Goal: Information Seeking & Learning: Learn about a topic

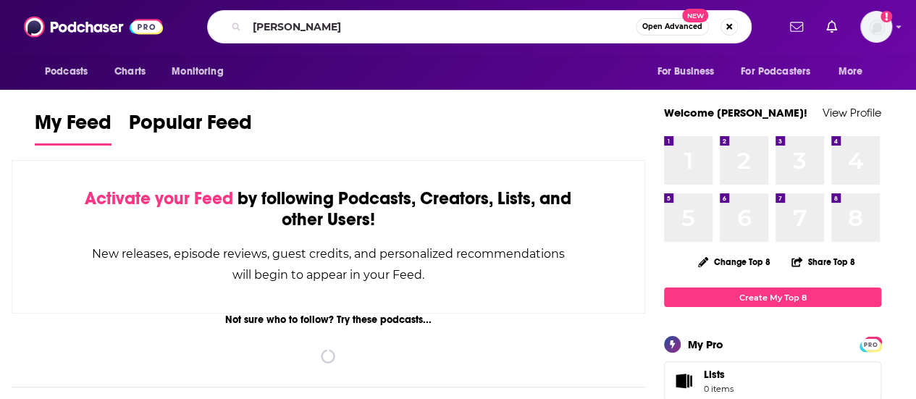
type input "[PERSON_NAME]"
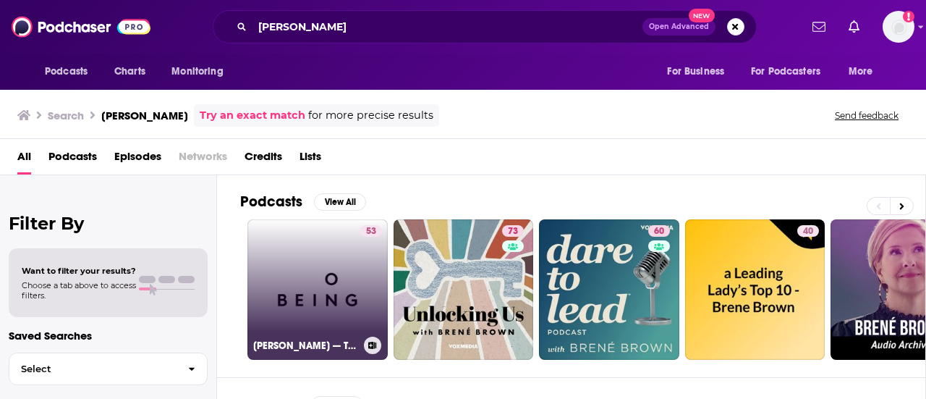
click at [290, 273] on link "53 [PERSON_NAME] — The Courage to Be Vulnerable" at bounding box center [318, 289] width 140 height 140
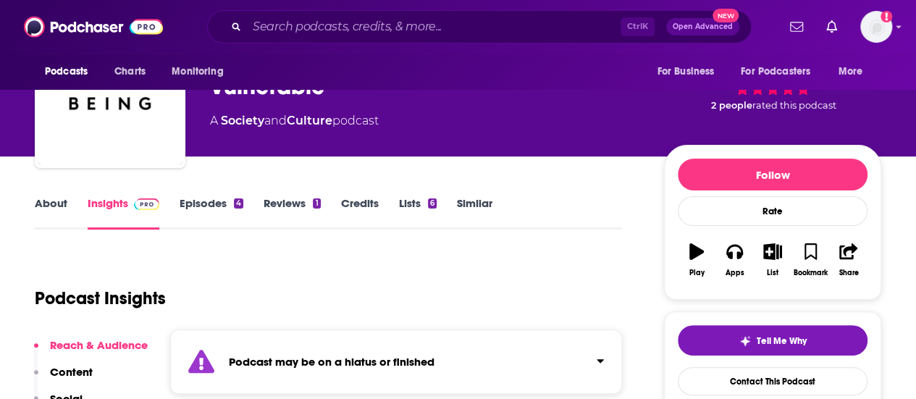
scroll to position [72, 0]
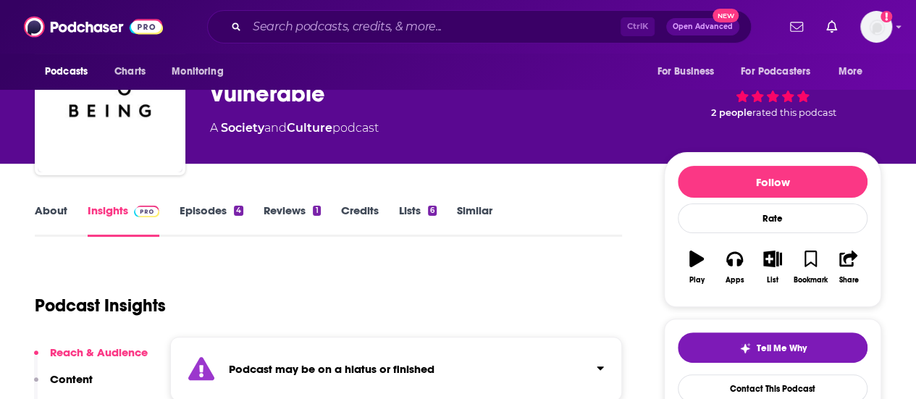
click at [210, 209] on link "Episodes 4" at bounding box center [212, 219] width 64 height 33
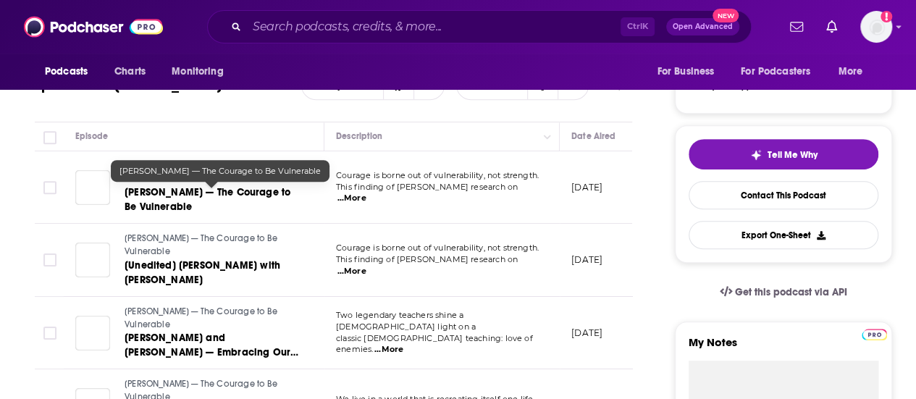
scroll to position [288, 0]
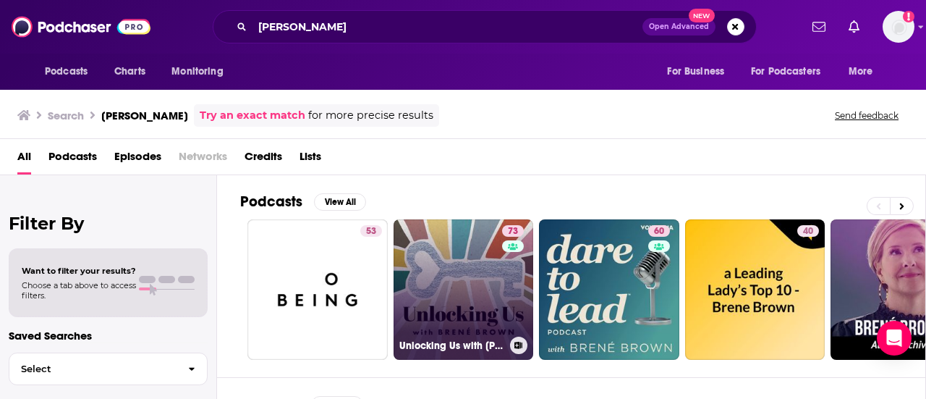
click at [451, 269] on link "73 Unlocking Us with [PERSON_NAME]" at bounding box center [464, 289] width 140 height 140
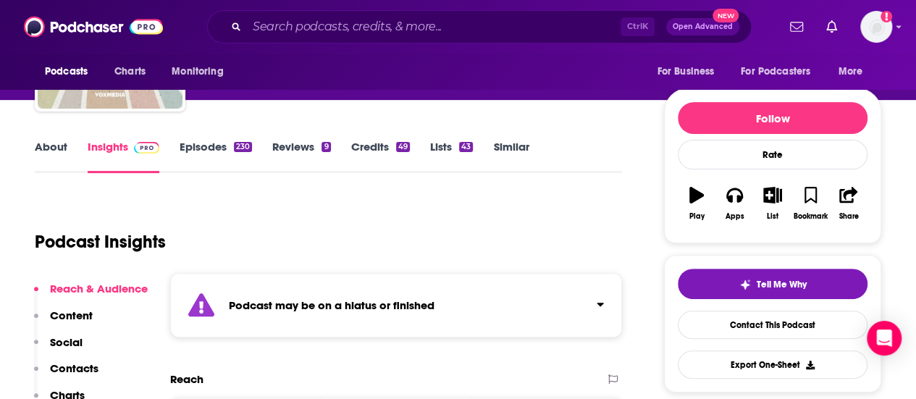
scroll to position [72, 0]
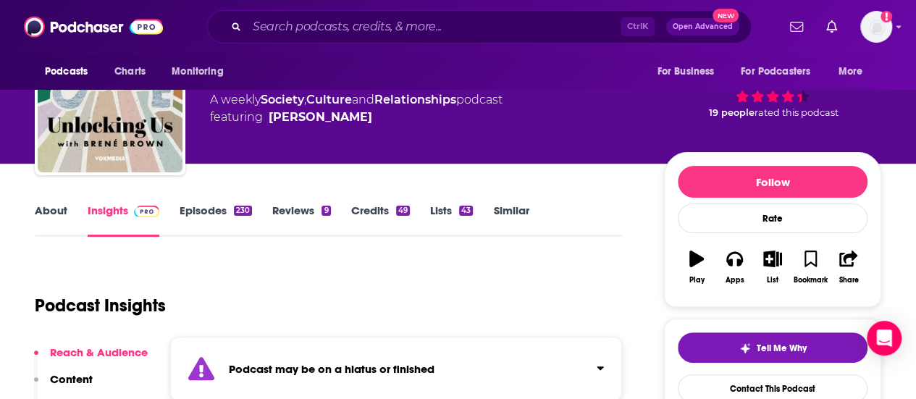
click at [214, 205] on link "Episodes 230" at bounding box center [216, 219] width 72 height 33
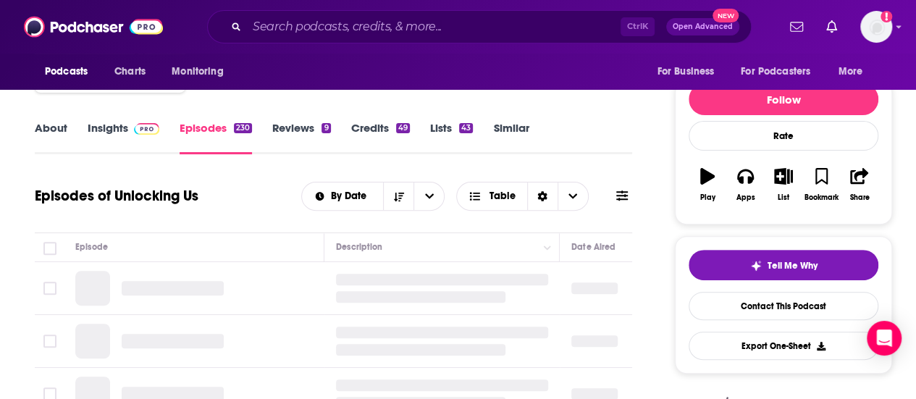
scroll to position [290, 0]
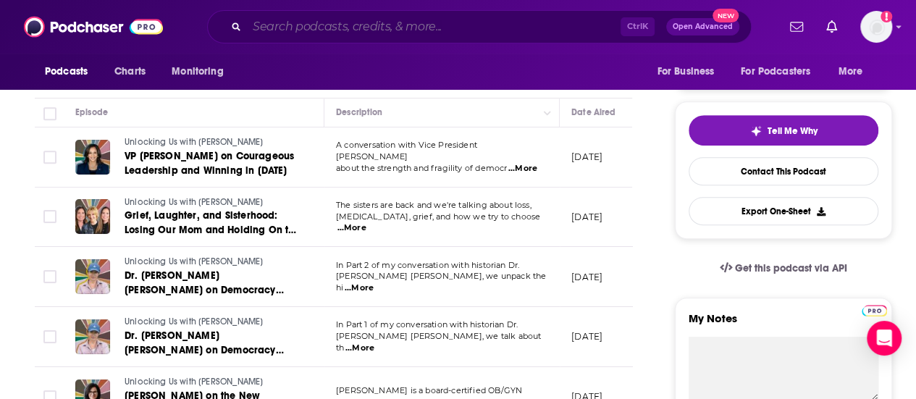
click at [345, 20] on input "Search podcasts, credits, & more..." at bounding box center [433, 26] width 373 height 23
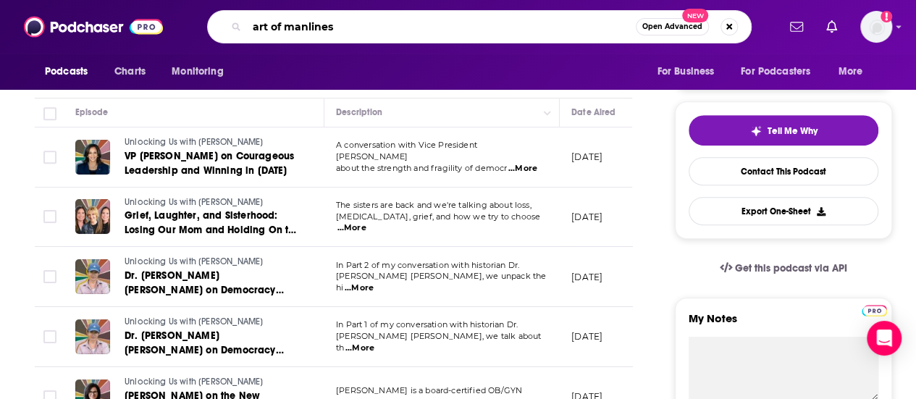
type input "art of manliness"
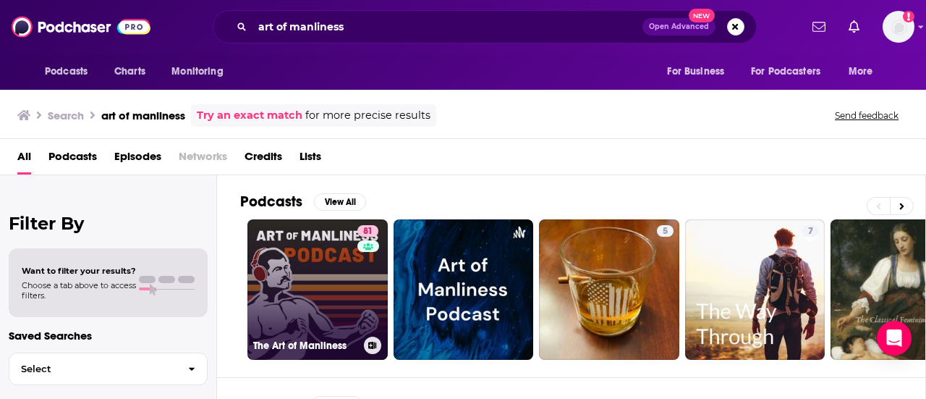
click at [317, 254] on link "81 The Art of Manliness" at bounding box center [318, 289] width 140 height 140
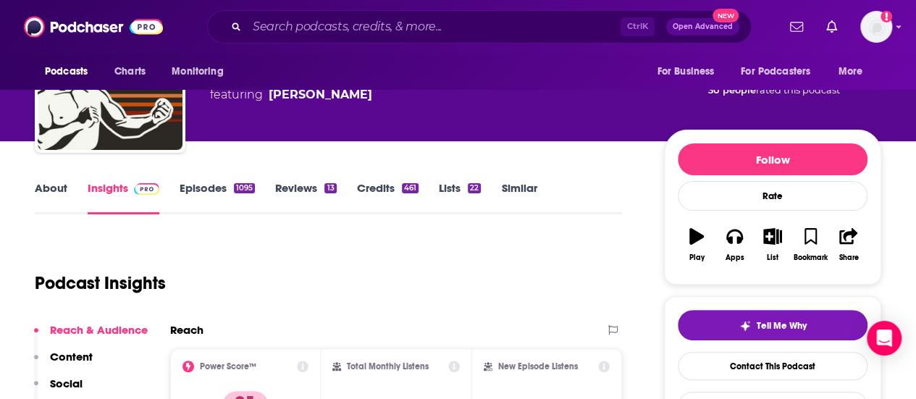
scroll to position [72, 0]
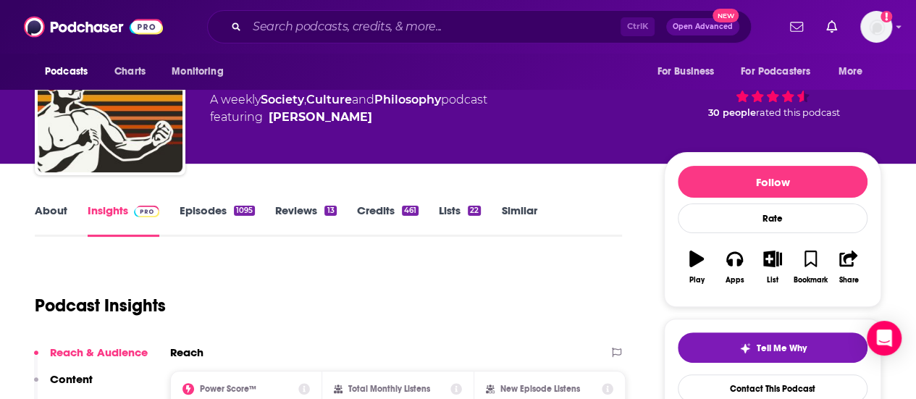
click at [45, 209] on link "About" at bounding box center [51, 219] width 33 height 33
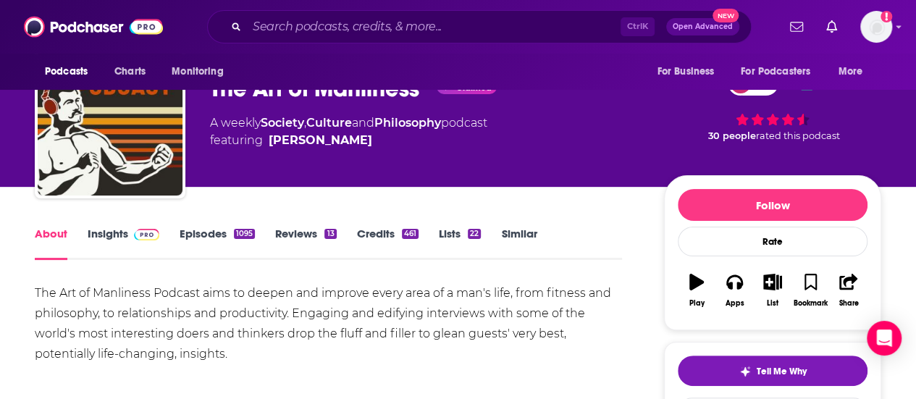
scroll to position [72, 0]
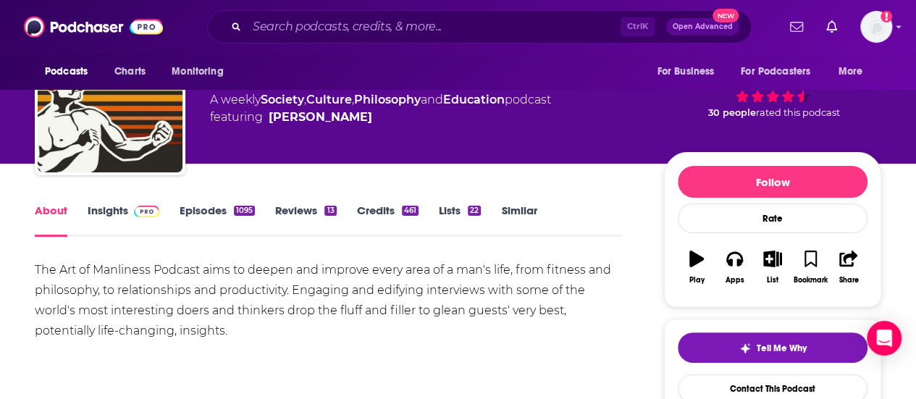
click at [237, 206] on div "1095" at bounding box center [244, 211] width 21 height 10
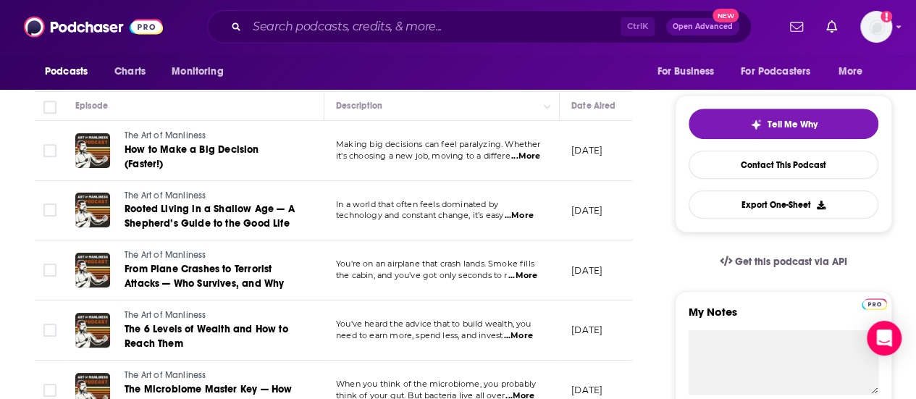
scroll to position [217, 0]
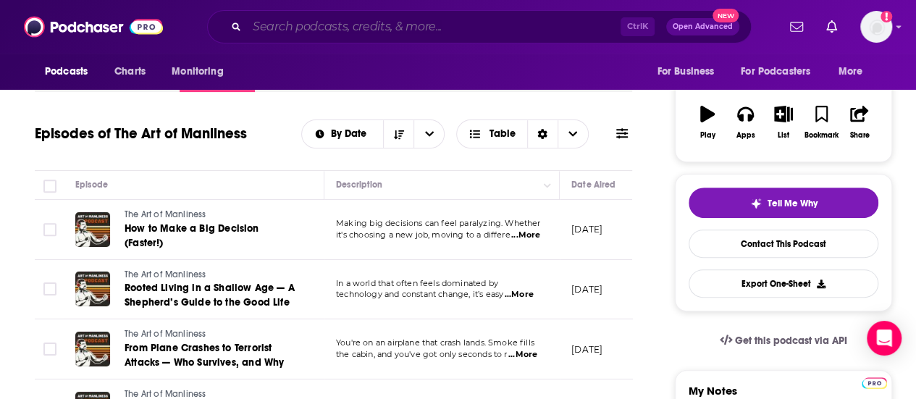
click at [347, 34] on input "Search podcasts, credits, & more..." at bounding box center [433, 26] width 373 height 23
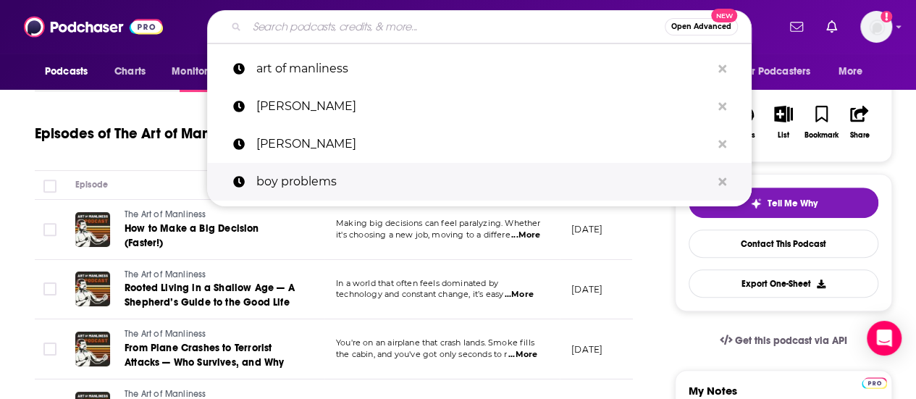
click at [358, 172] on p "boy problems" at bounding box center [483, 182] width 455 height 38
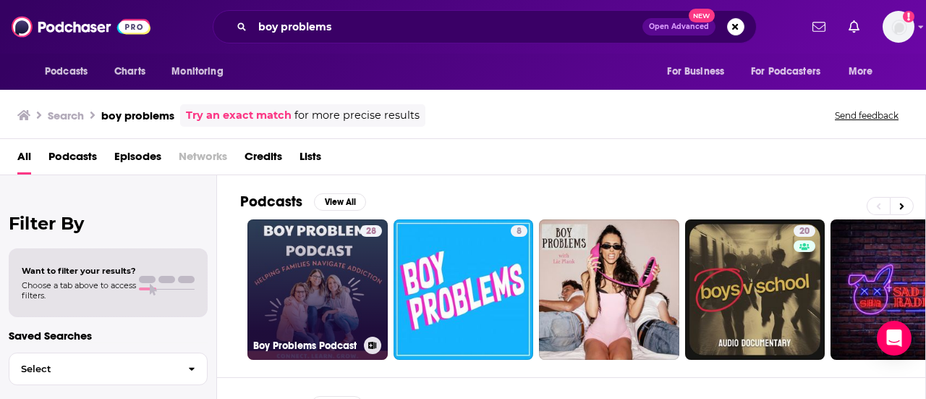
click at [321, 282] on link "28 Boy Problems Podcast" at bounding box center [318, 289] width 140 height 140
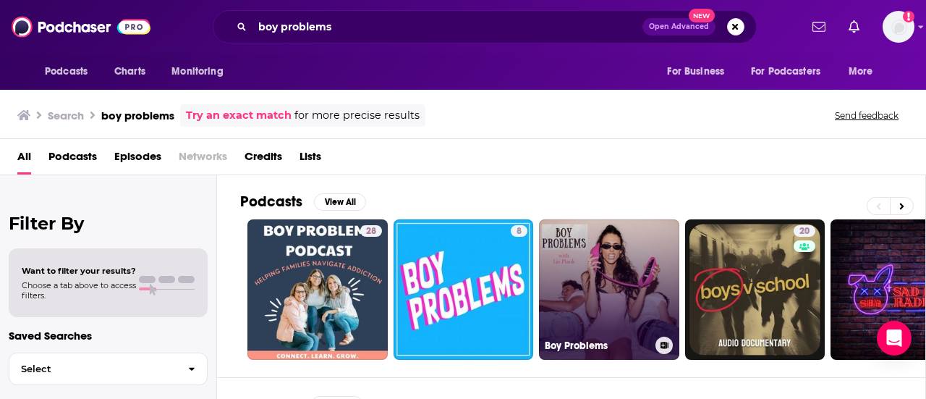
click at [620, 291] on link "Boy Problems" at bounding box center [609, 289] width 140 height 140
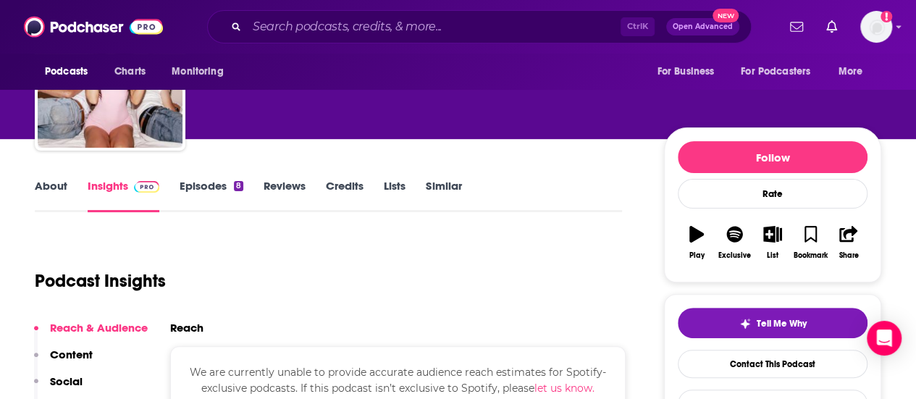
scroll to position [145, 0]
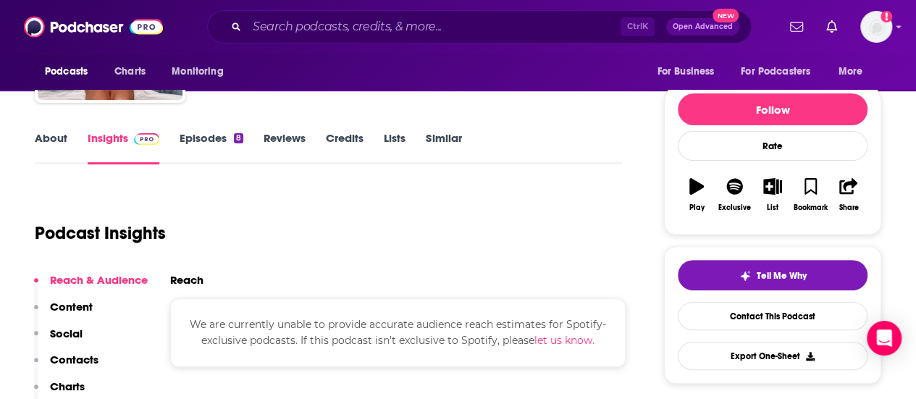
click at [63, 138] on link "About" at bounding box center [51, 147] width 33 height 33
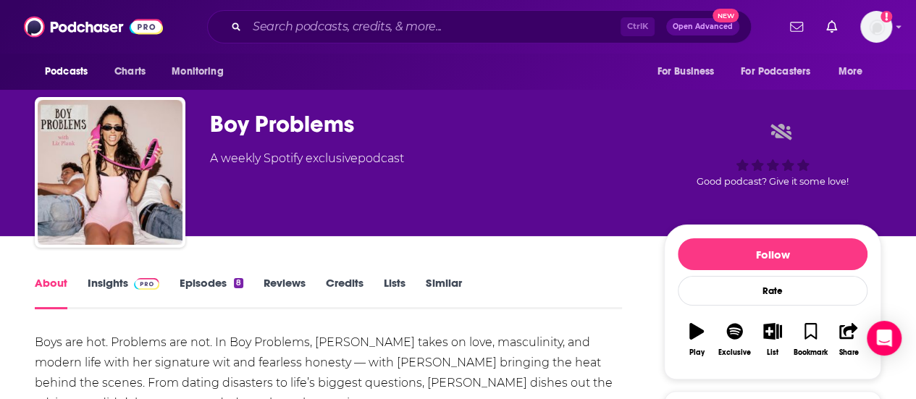
scroll to position [72, 0]
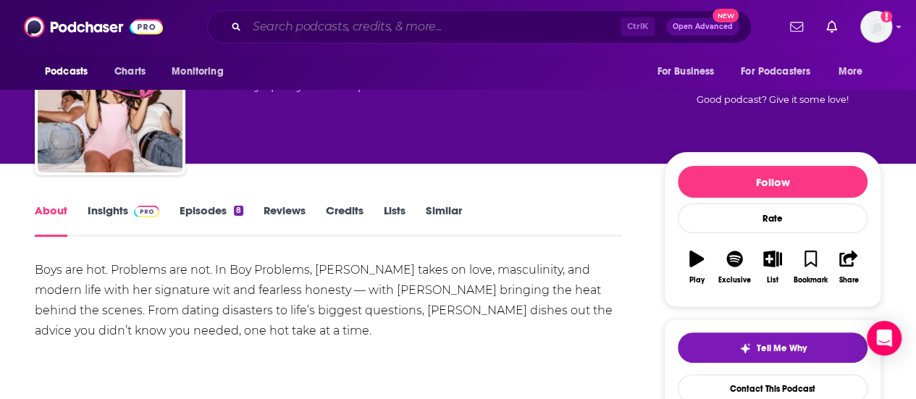
click at [291, 34] on input "Search podcasts, credits, & more..." at bounding box center [433, 26] width 373 height 23
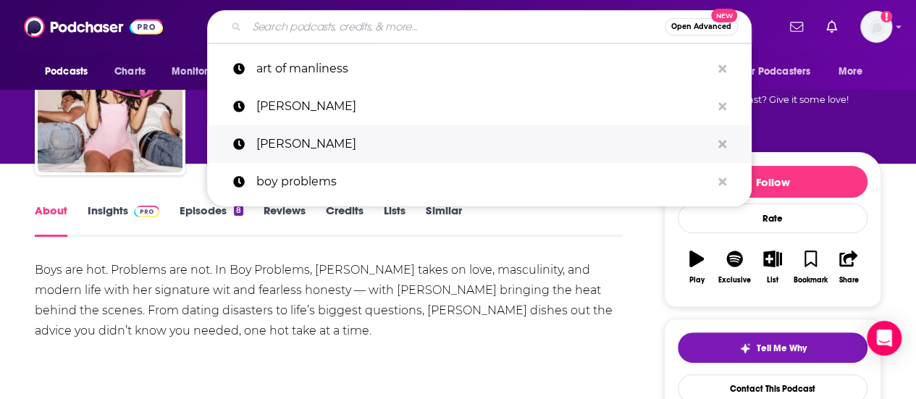
click at [329, 135] on p "[PERSON_NAME]" at bounding box center [483, 144] width 455 height 38
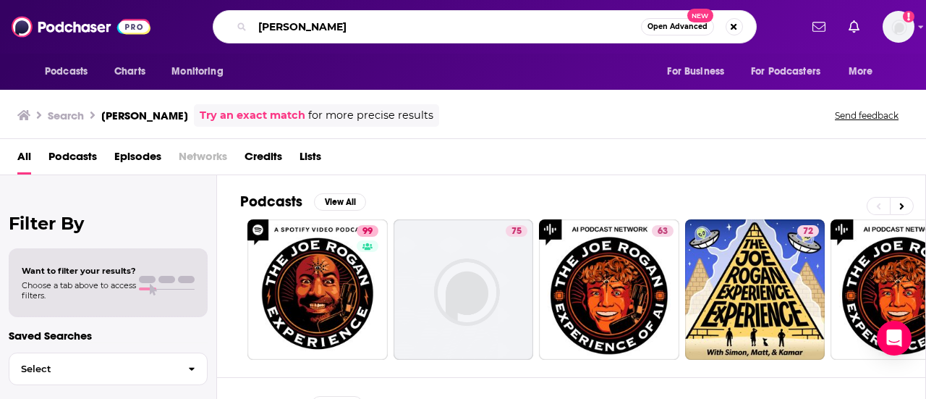
click at [303, 27] on input "[PERSON_NAME]" at bounding box center [447, 26] width 389 height 23
drag, startPoint x: 332, startPoint y: 32, endPoint x: 4, endPoint y: 8, distance: 328.0
click at [1, 7] on div "Podcasts Charts Monitoring [PERSON_NAME] Open Advanced New For Business For Pod…" at bounding box center [463, 27] width 926 height 54
paste input "[PERSON_NAME]"
type input "[PERSON_NAME]"
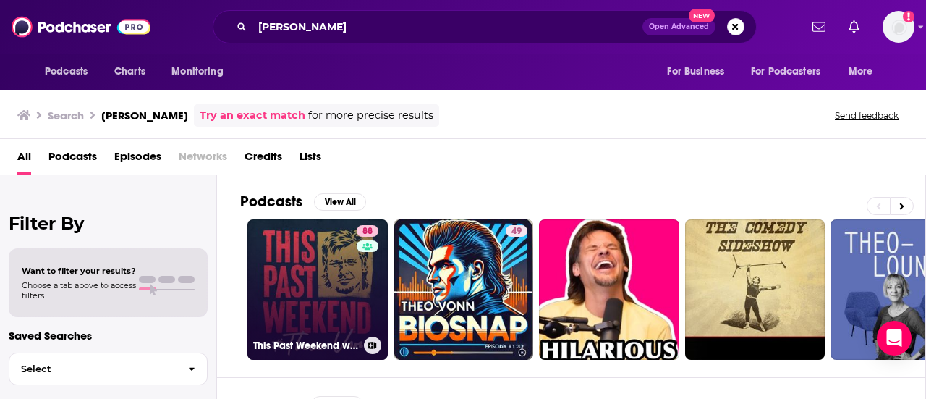
click at [309, 293] on link "88 This Past Weekend w/ [PERSON_NAME]" at bounding box center [318, 289] width 140 height 140
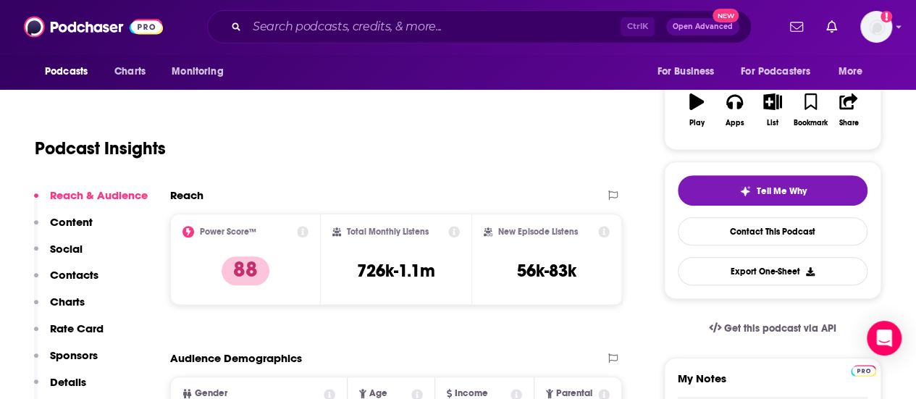
scroll to position [145, 0]
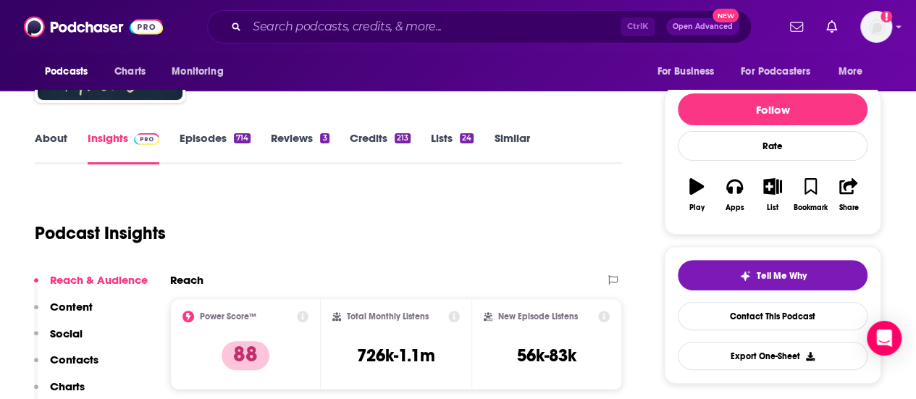
click at [211, 143] on link "Episodes 714" at bounding box center [215, 147] width 71 height 33
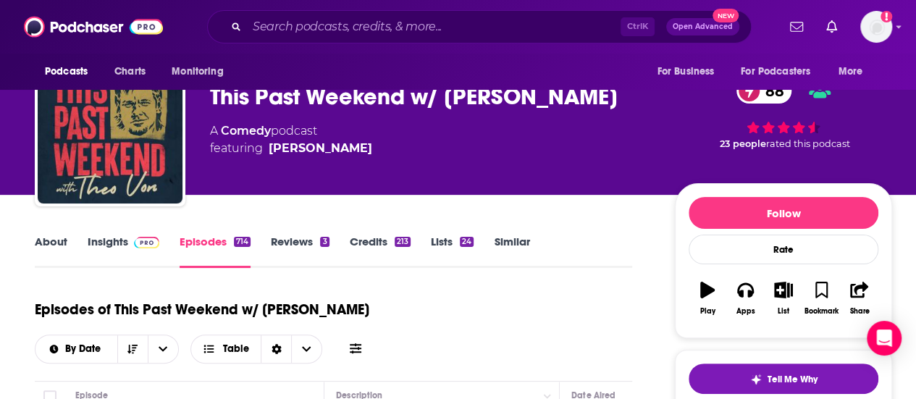
scroll to position [217, 0]
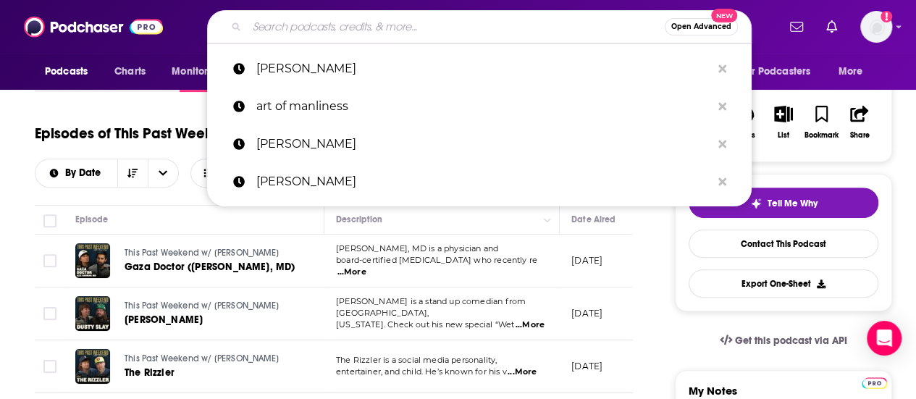
click at [360, 31] on input "Search podcasts, credits, & more..." at bounding box center [456, 26] width 418 height 23
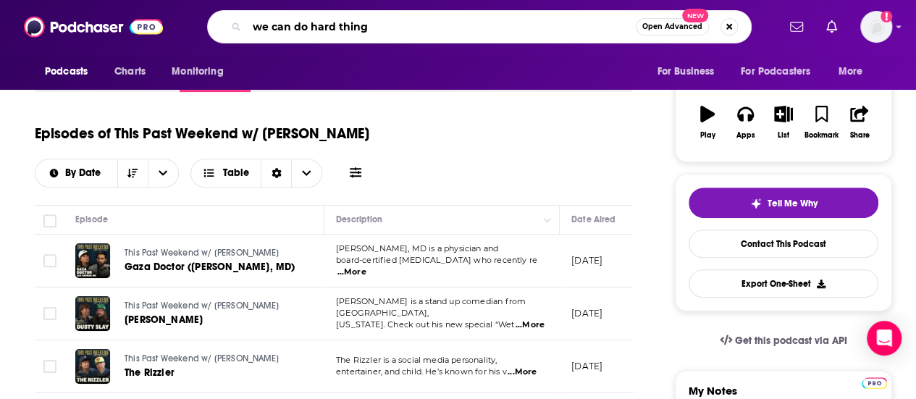
type input "we can do hard things"
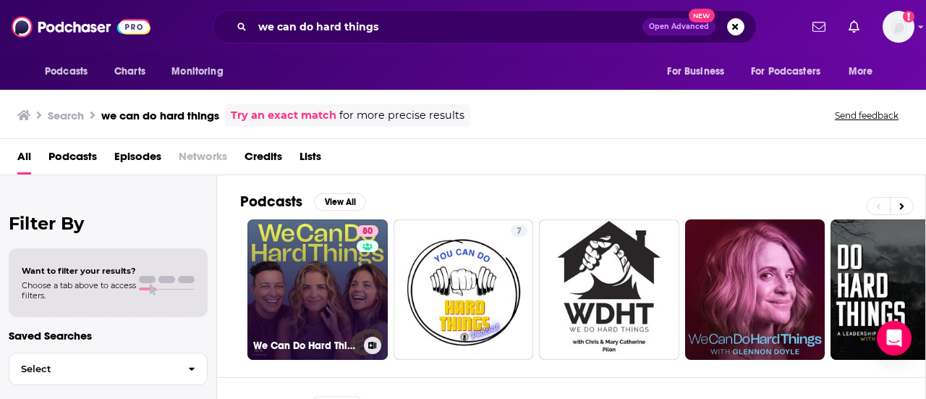
click at [299, 271] on link "80 We Can Do Hard Things" at bounding box center [318, 289] width 140 height 140
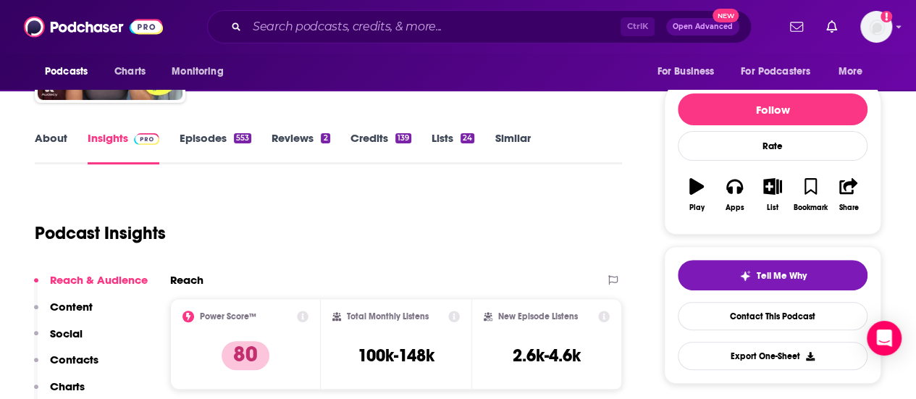
scroll to position [72, 0]
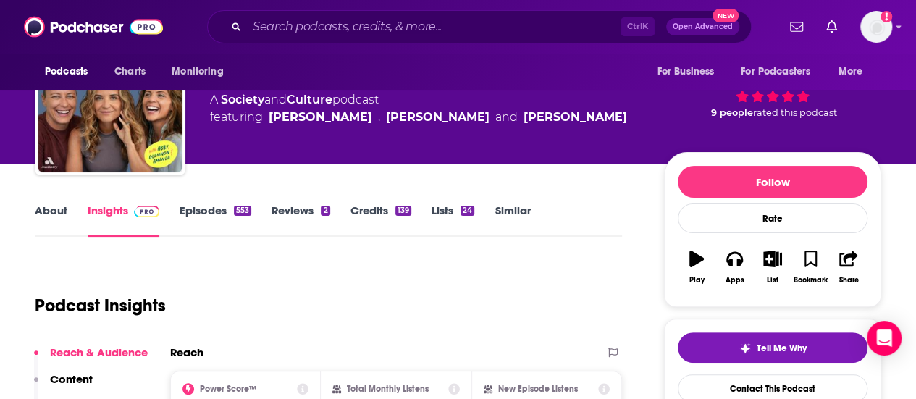
click at [195, 215] on link "Episodes 553" at bounding box center [216, 219] width 72 height 33
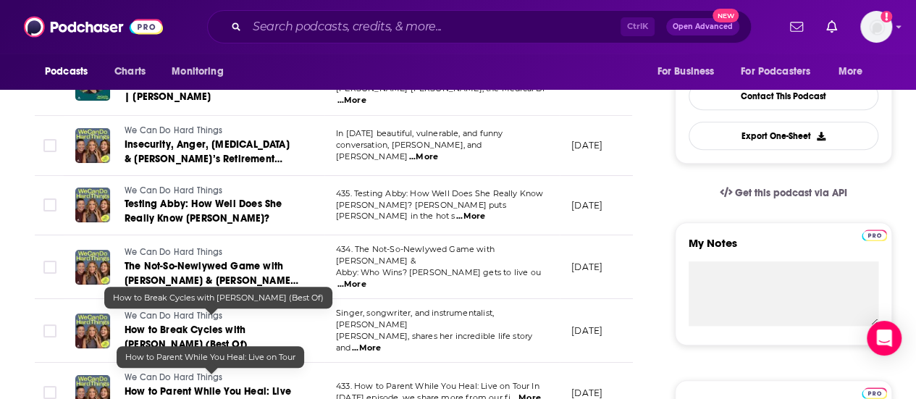
scroll to position [290, 0]
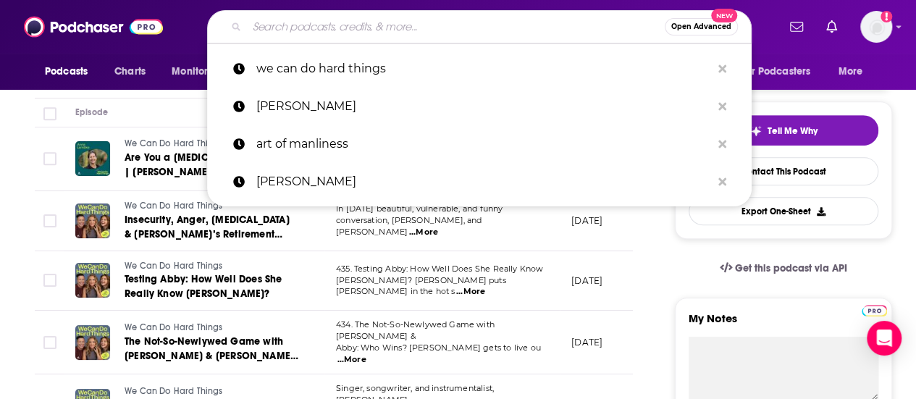
click at [332, 21] on input "Search podcasts, credits, & more..." at bounding box center [456, 26] width 418 height 23
paste input "The New Man"
type input "The New Man"
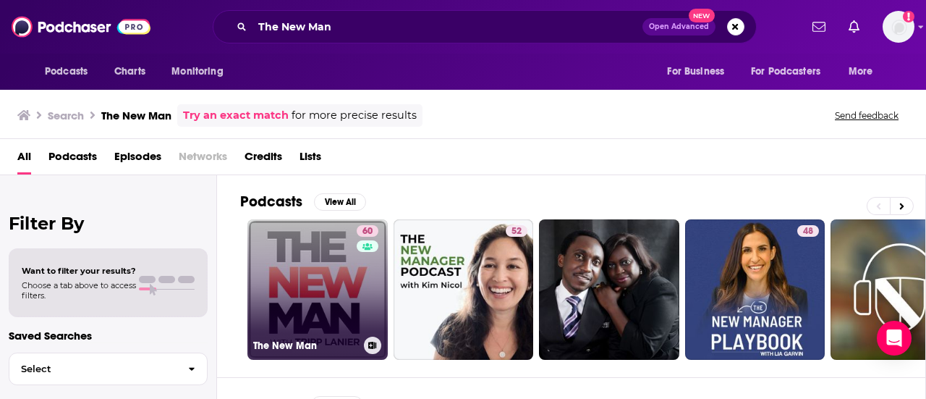
click at [337, 265] on link "60 The New Man" at bounding box center [318, 289] width 140 height 140
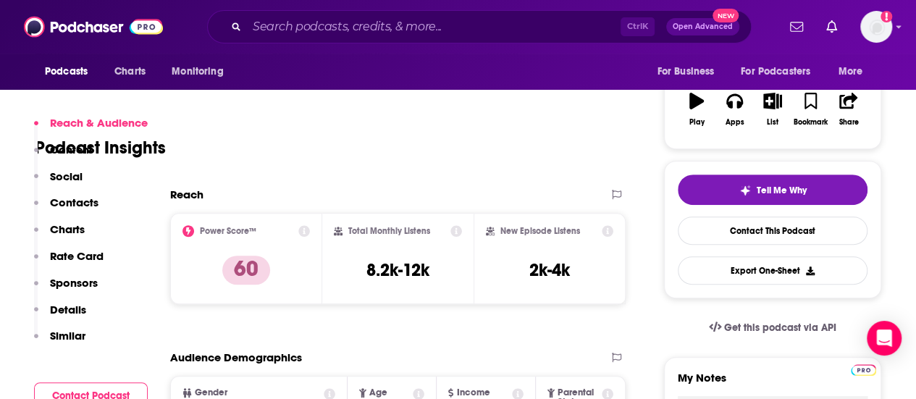
scroll to position [72, 0]
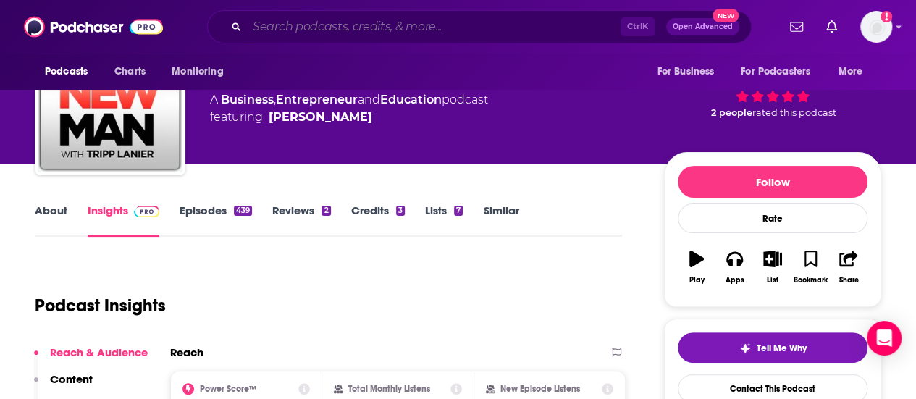
click at [355, 36] on input "Search podcasts, credits, & more..." at bounding box center [433, 26] width 373 height 23
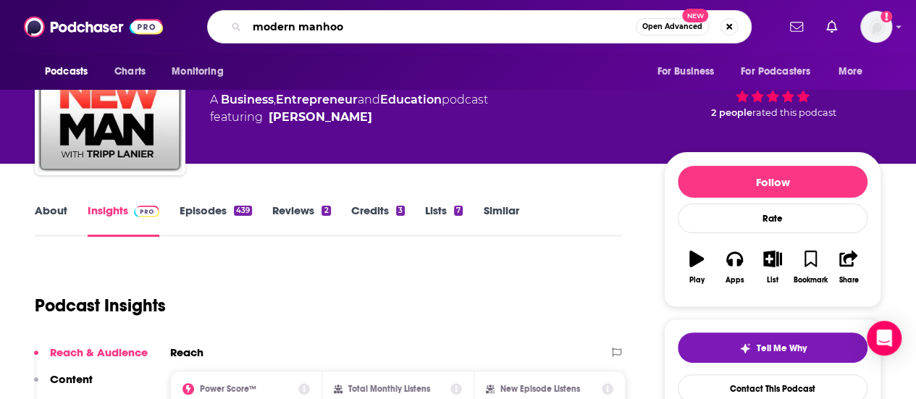
type input "modern manhood"
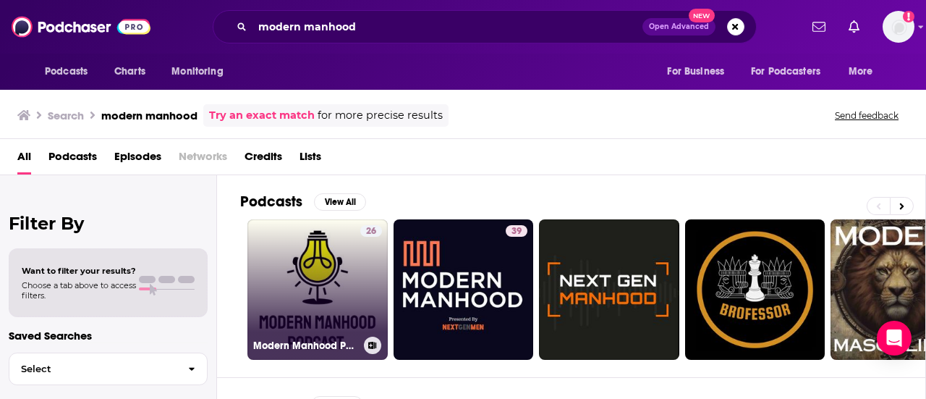
click at [338, 283] on link "26 Modern Manhood Podcast" at bounding box center [318, 289] width 140 height 140
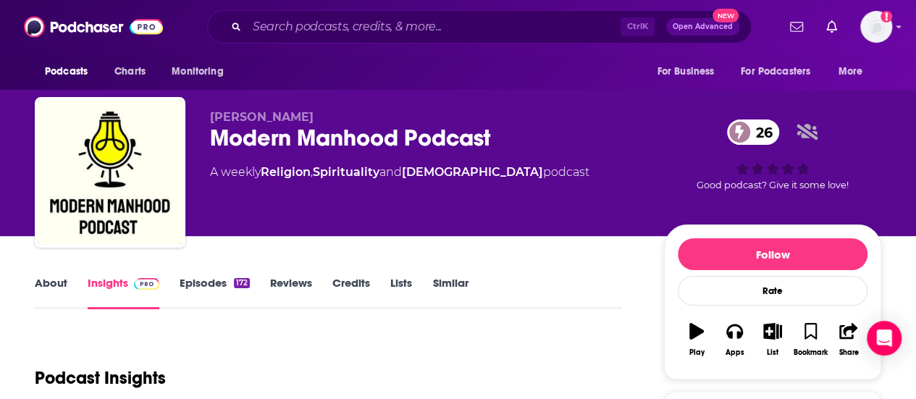
scroll to position [217, 0]
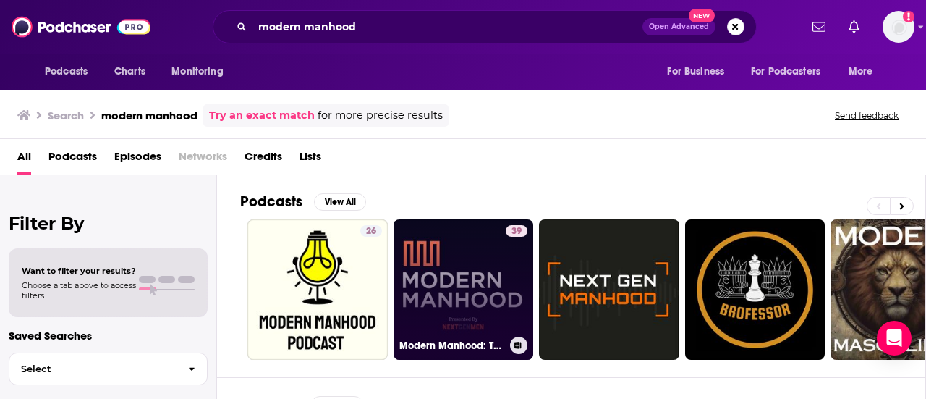
click at [460, 269] on link "39 Modern Manhood: The Podcast" at bounding box center [464, 289] width 140 height 140
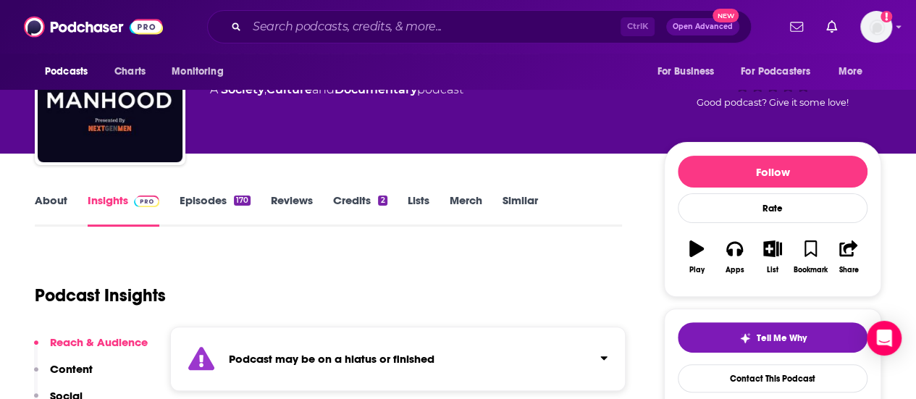
scroll to position [145, 0]
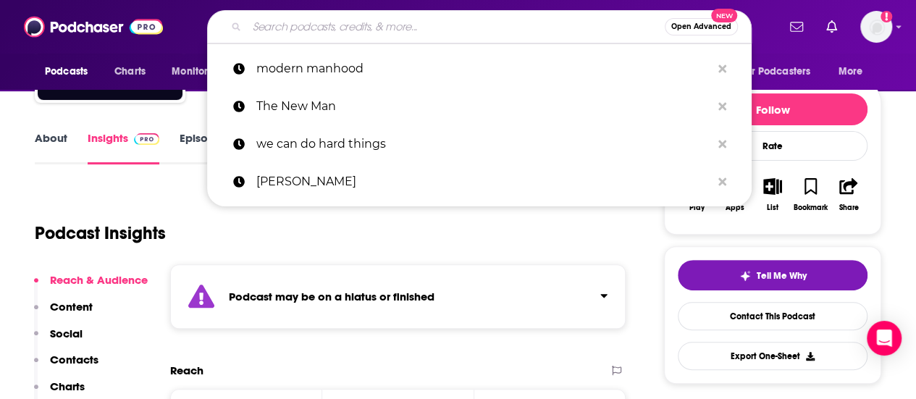
click at [373, 30] on input "Search podcasts, credits, & more..." at bounding box center [456, 26] width 418 height 23
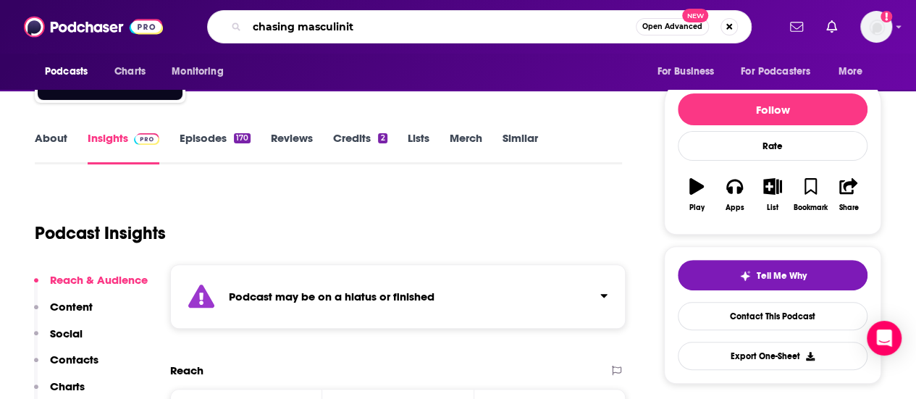
type input "chasing masculinity"
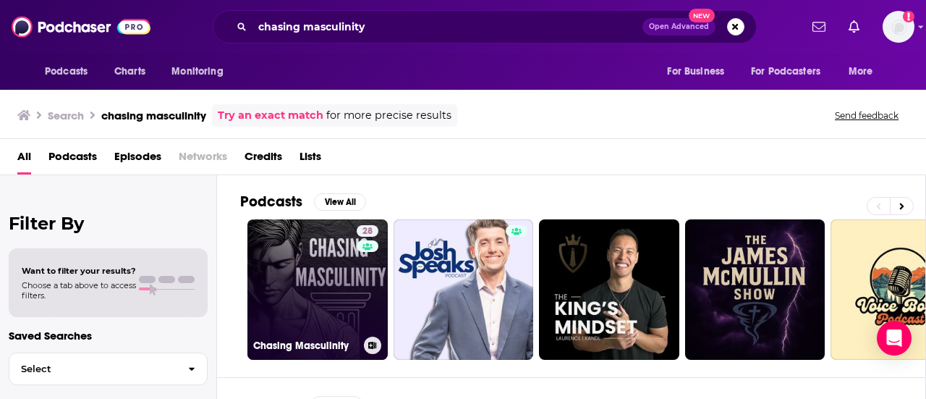
click at [256, 279] on link "28 Chasing Masculinity" at bounding box center [318, 289] width 140 height 140
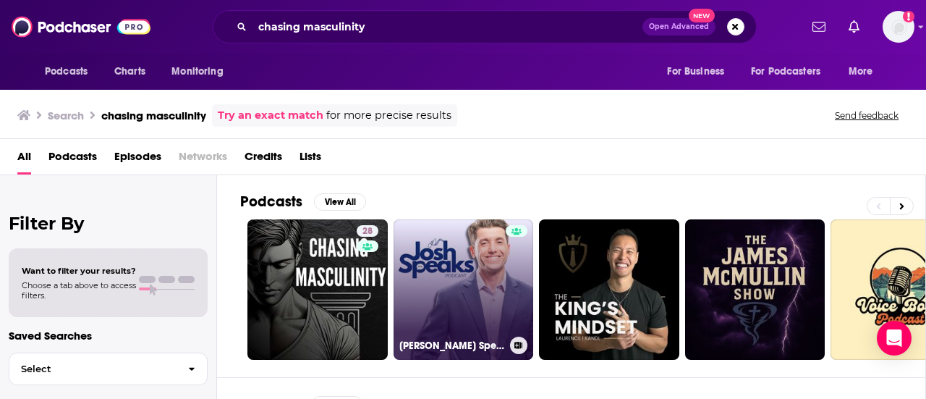
click at [488, 282] on link "[PERSON_NAME] Speaks Podcast" at bounding box center [464, 289] width 140 height 140
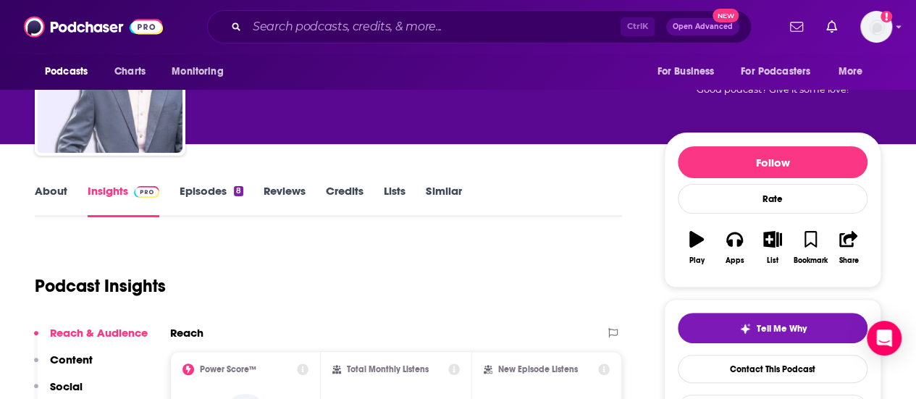
scroll to position [145, 0]
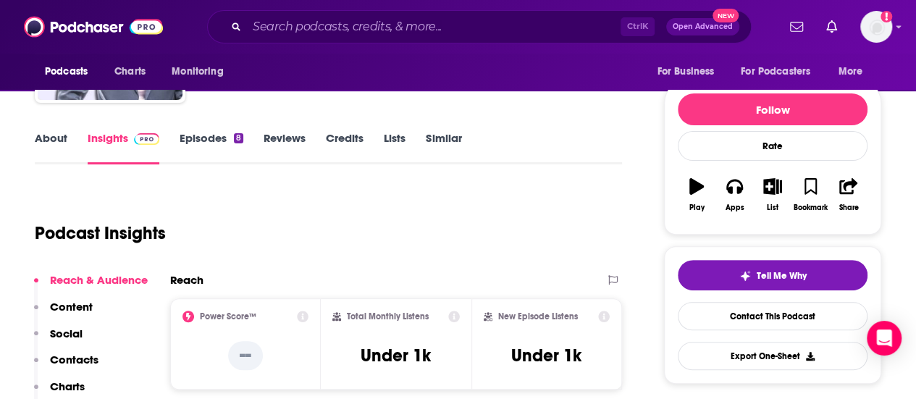
click at [55, 141] on link "About" at bounding box center [51, 147] width 33 height 33
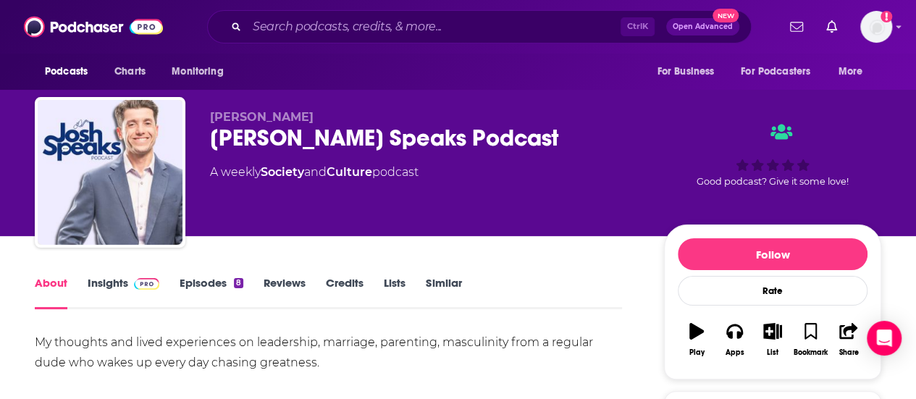
scroll to position [72, 0]
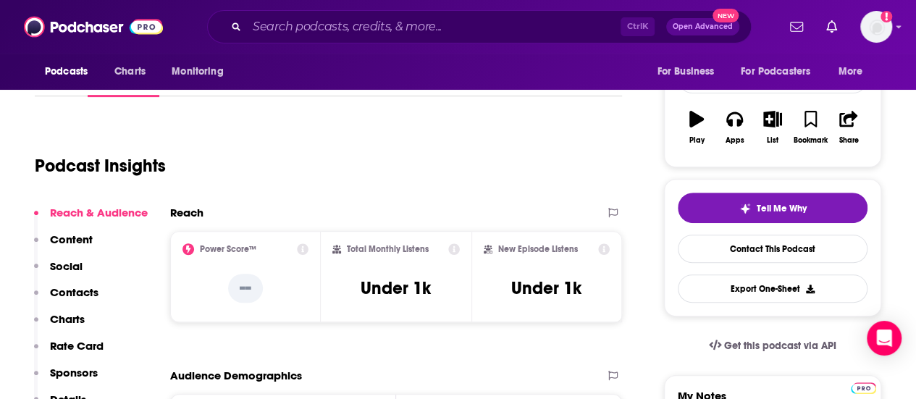
scroll to position [217, 0]
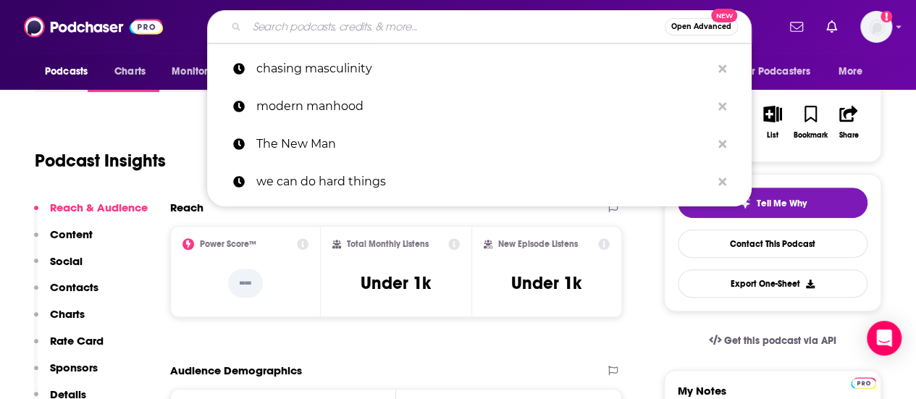
click at [300, 25] on input "Search podcasts, credits, & more..." at bounding box center [456, 26] width 418 height 23
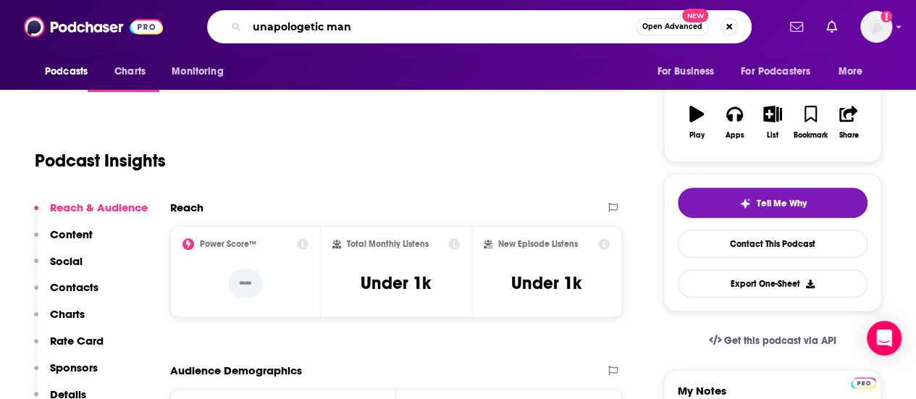
type input "unapologetic man"
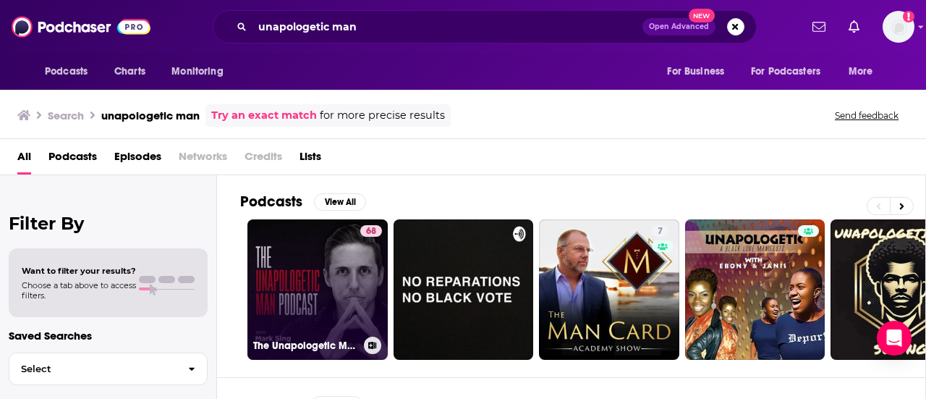
click at [291, 260] on link "68 The Unapologetic Man Podcast" at bounding box center [318, 289] width 140 height 140
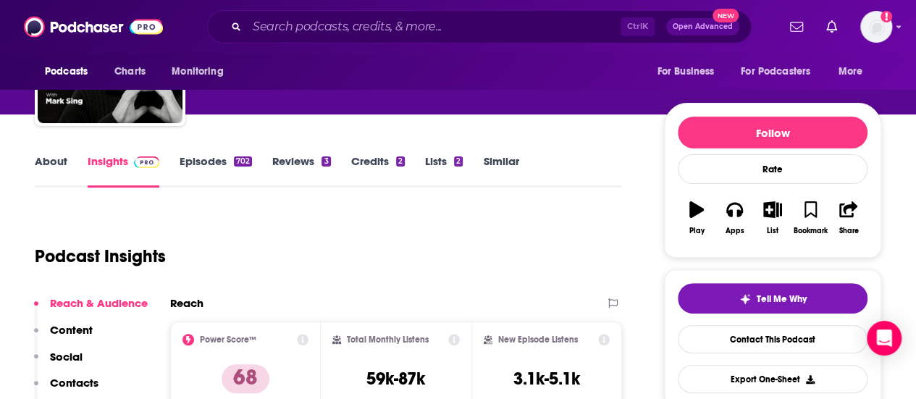
scroll to position [72, 0]
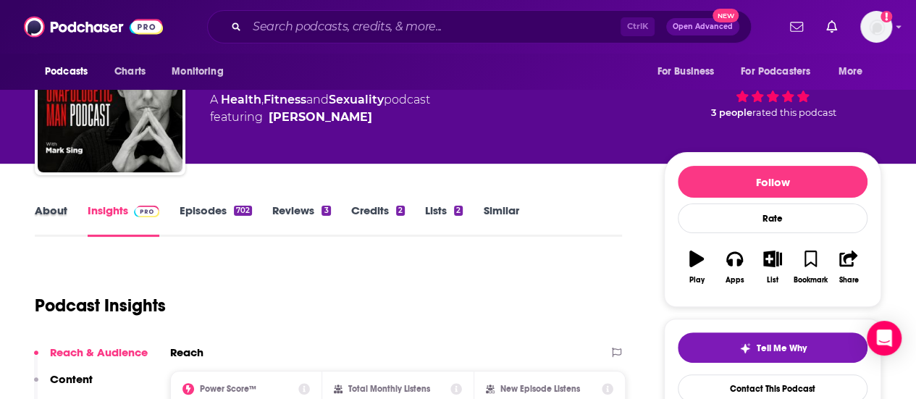
click at [69, 215] on div "About" at bounding box center [61, 219] width 53 height 33
click at [52, 214] on link "About" at bounding box center [51, 219] width 33 height 33
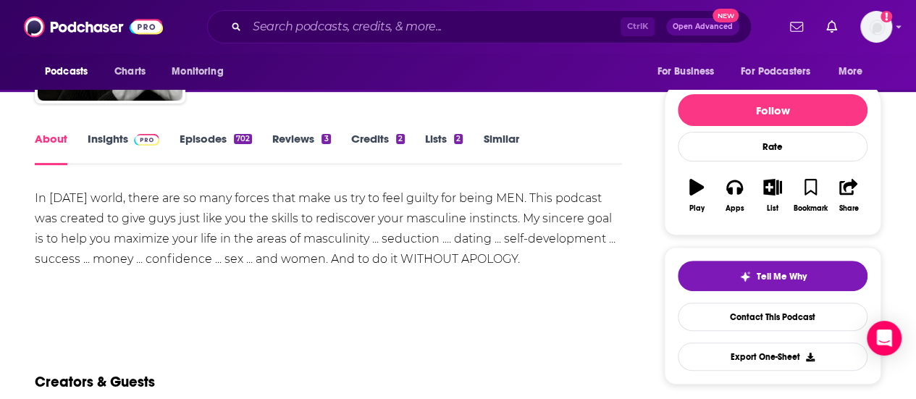
scroll to position [145, 0]
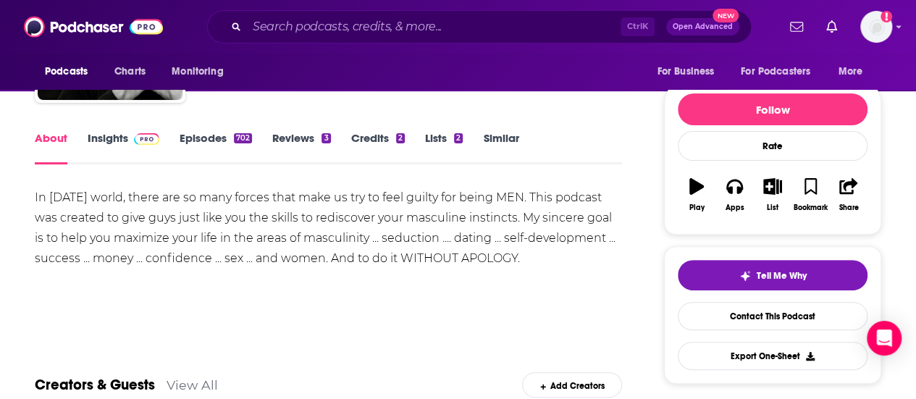
click at [109, 141] on link "Insights" at bounding box center [124, 147] width 72 height 33
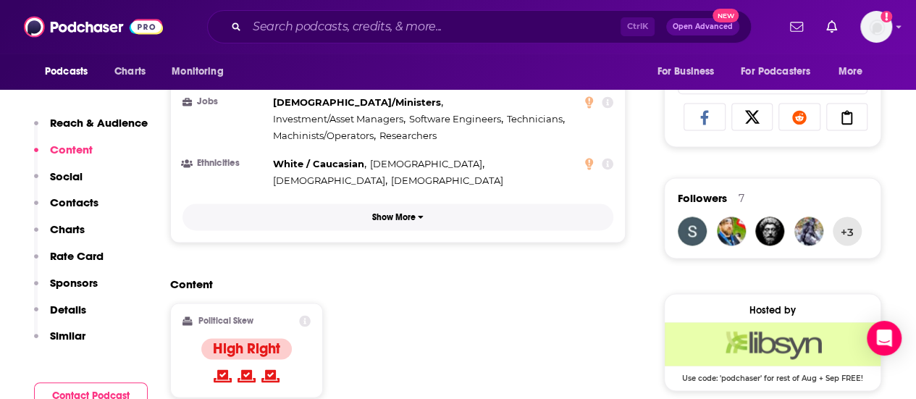
scroll to position [941, 0]
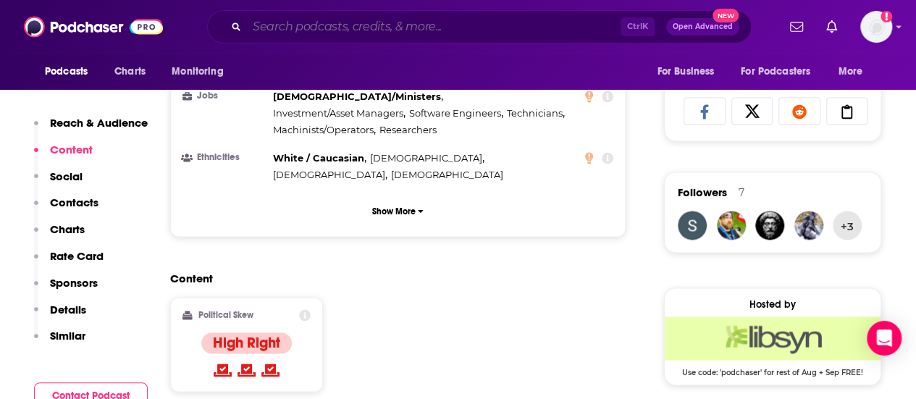
click at [460, 38] on div "Ctrl K Open Advanced New" at bounding box center [479, 26] width 544 height 33
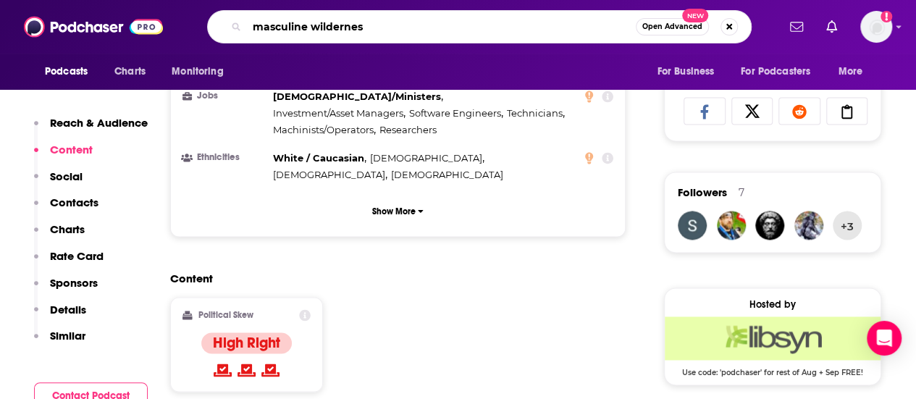
type input "masculine wilderness"
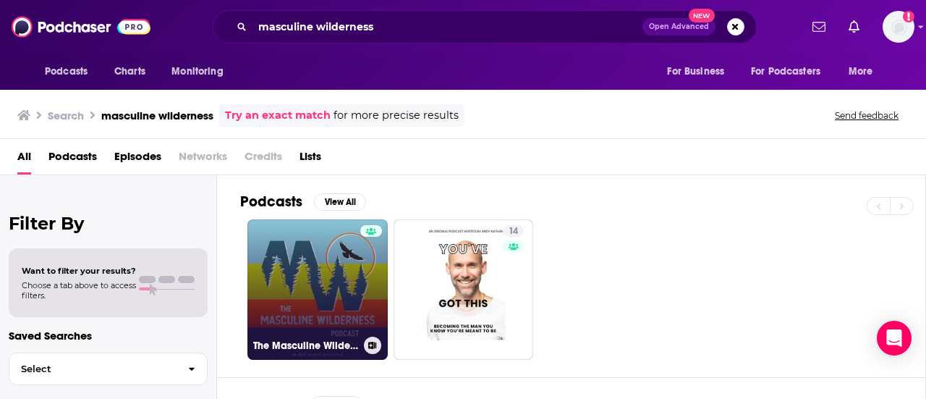
click at [320, 251] on link "The Masculine Wilderness Podcast" at bounding box center [318, 289] width 140 height 140
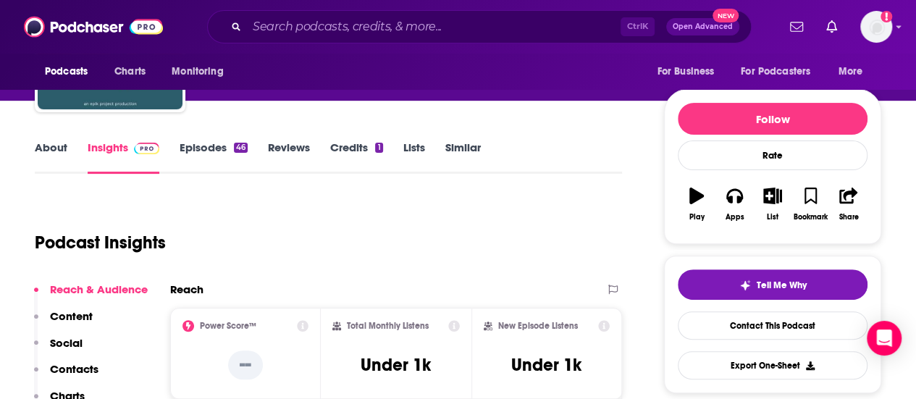
scroll to position [145, 0]
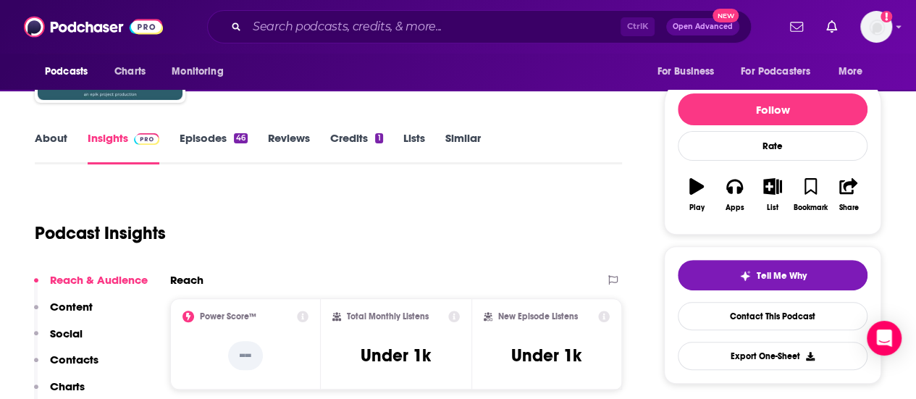
click at [328, 38] on div "Ctrl K Open Advanced New" at bounding box center [479, 26] width 544 height 33
click at [327, 37] on input "Search podcasts, credits, & more..." at bounding box center [433, 26] width 373 height 23
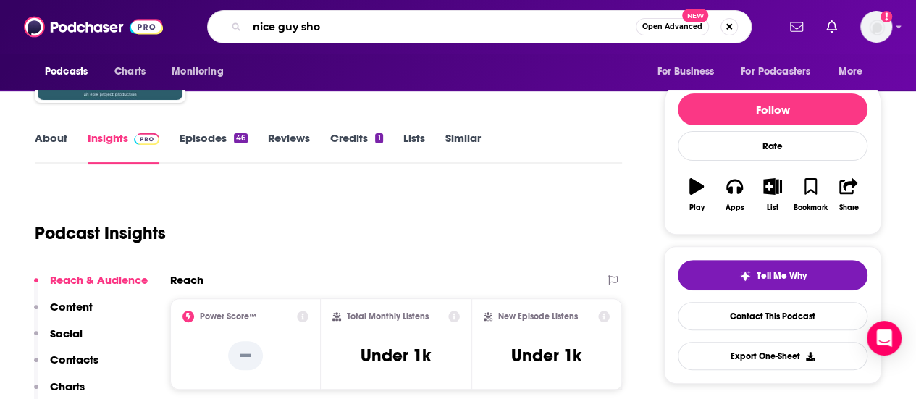
type input "nice guy show"
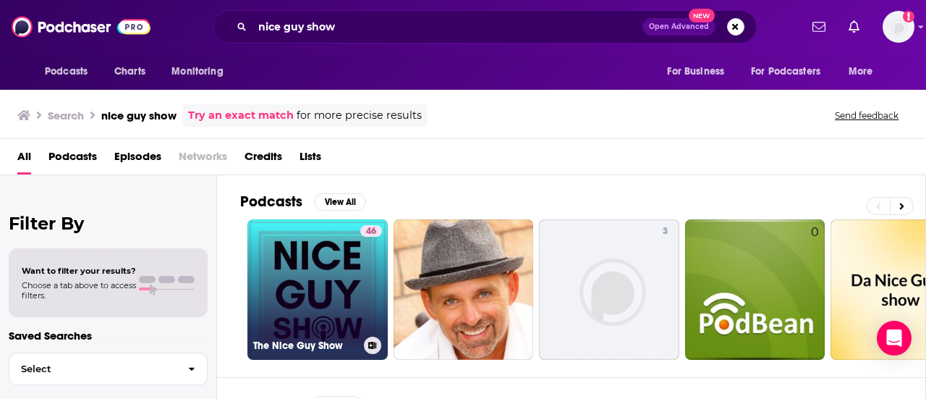
click at [339, 256] on link "46 The Nice Guy Show" at bounding box center [318, 289] width 140 height 140
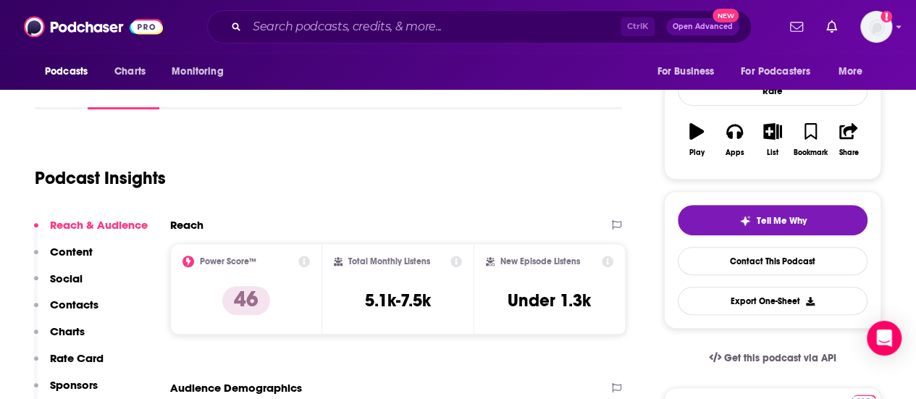
scroll to position [145, 0]
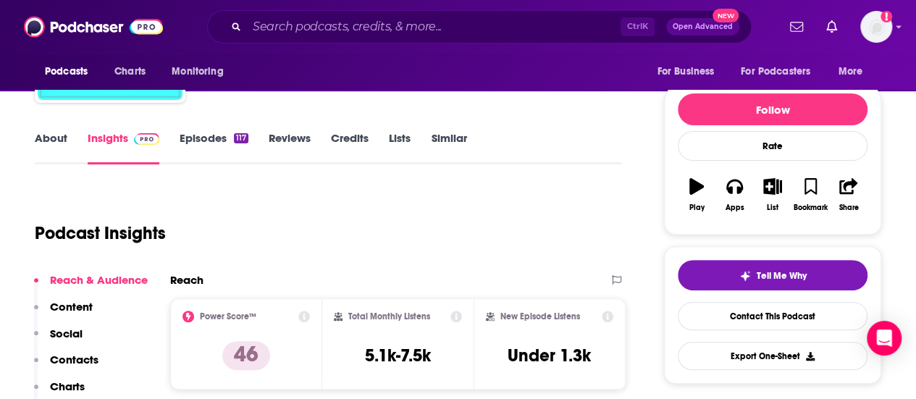
click at [56, 146] on link "About" at bounding box center [51, 147] width 33 height 33
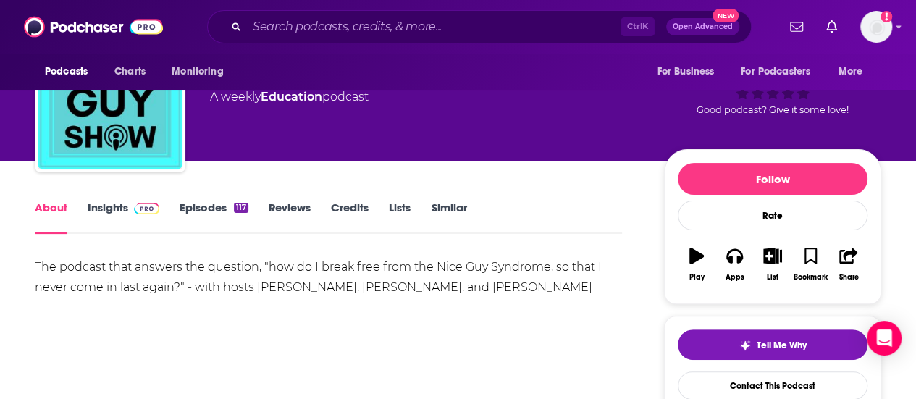
scroll to position [145, 0]
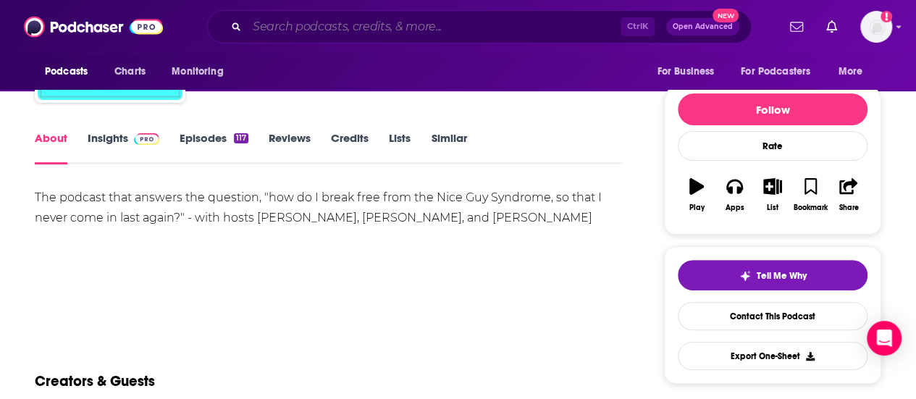
click at [443, 20] on input "Search podcasts, credits, & more..." at bounding box center [433, 26] width 373 height 23
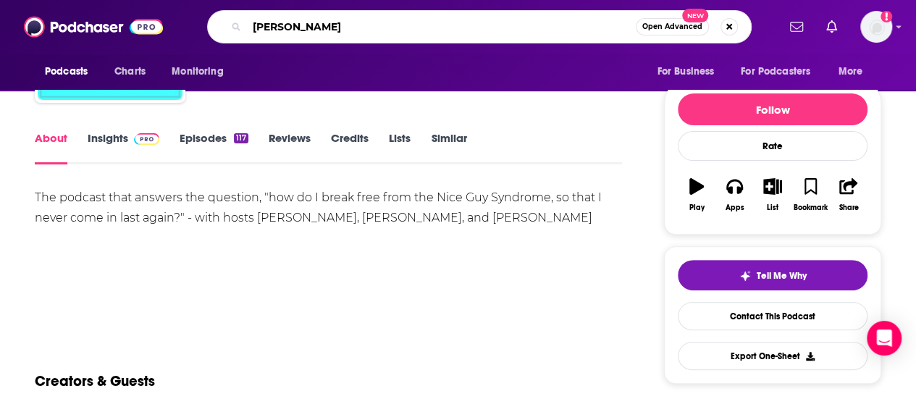
type input "[PERSON_NAME]"
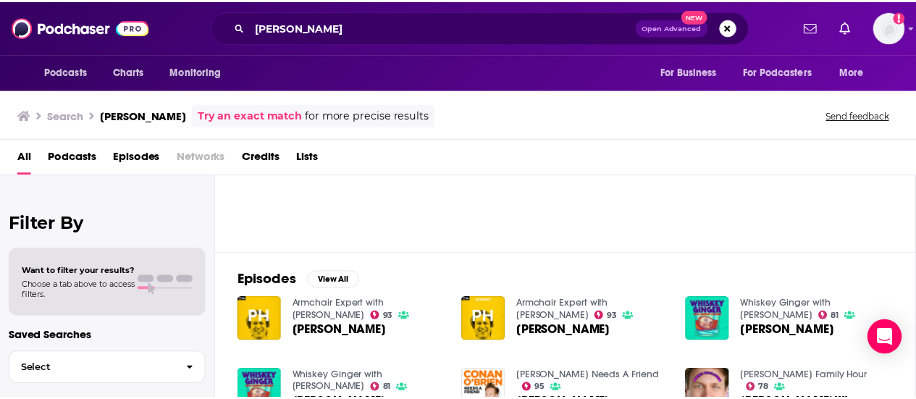
scroll to position [72, 0]
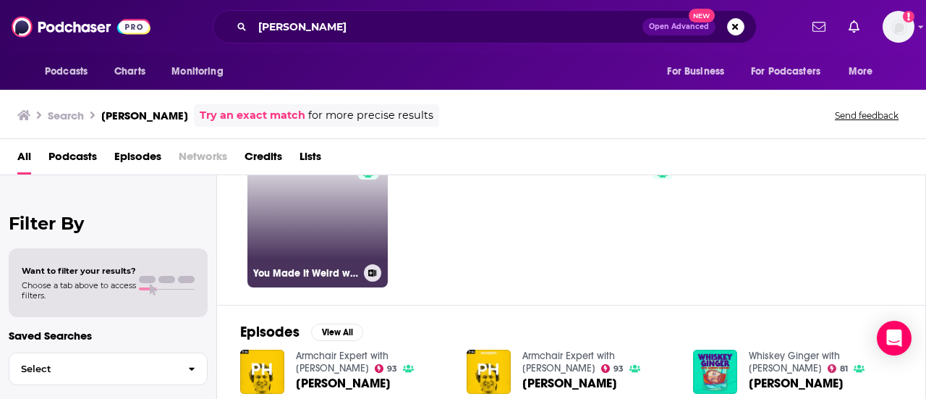
click at [307, 202] on link "76 You Made It Weird with [PERSON_NAME]" at bounding box center [318, 217] width 140 height 140
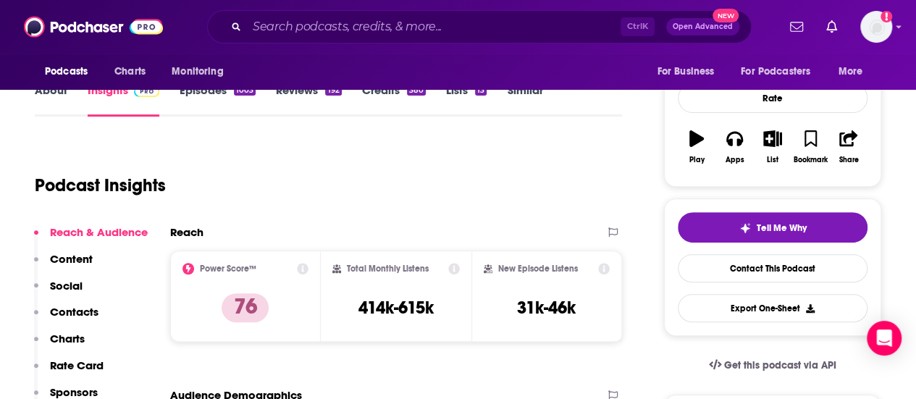
scroll to position [72, 0]
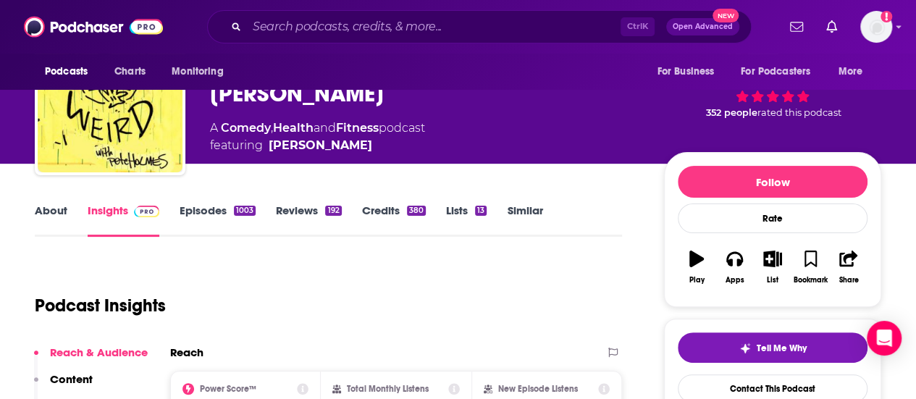
click at [59, 203] on link "About" at bounding box center [51, 219] width 33 height 33
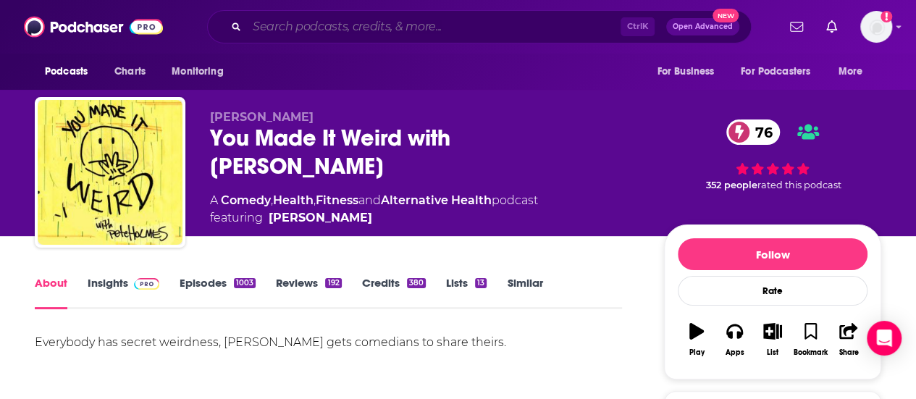
click at [428, 28] on input "Search podcasts, credits, & more..." at bounding box center [433, 26] width 373 height 23
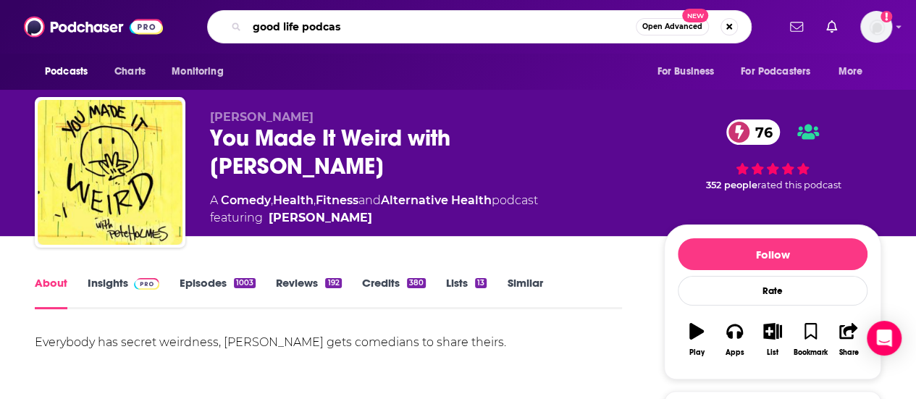
type input "good life podcast"
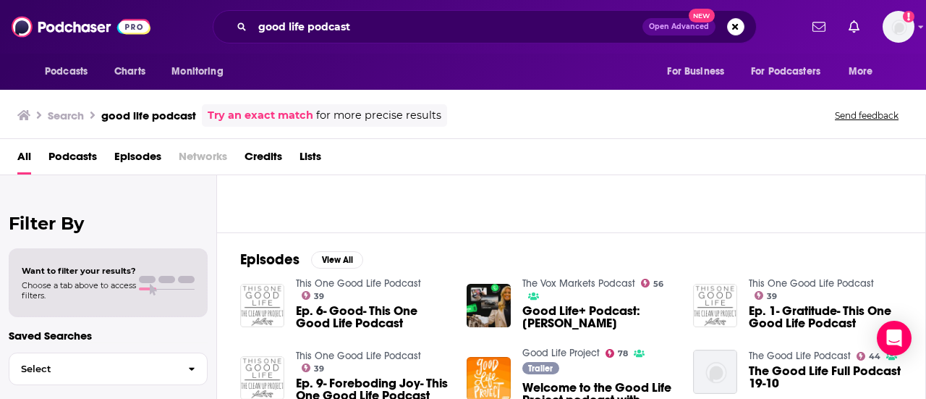
scroll to position [217, 0]
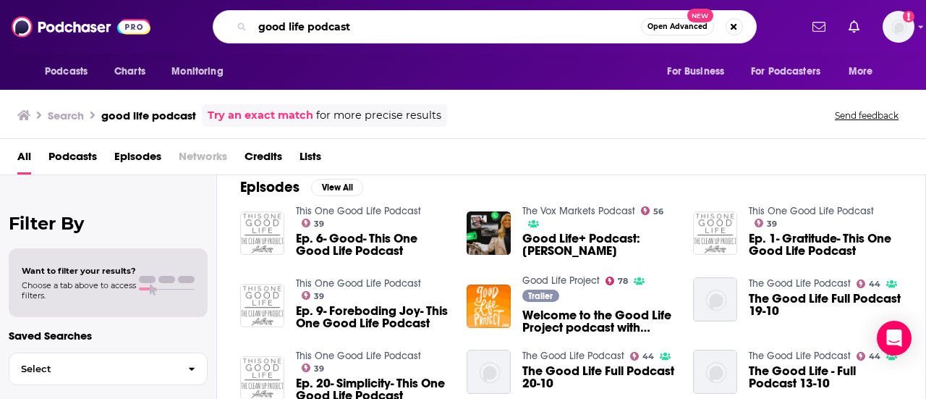
click at [334, 27] on input "good life podcast" at bounding box center [447, 26] width 389 height 23
type input "good life project"
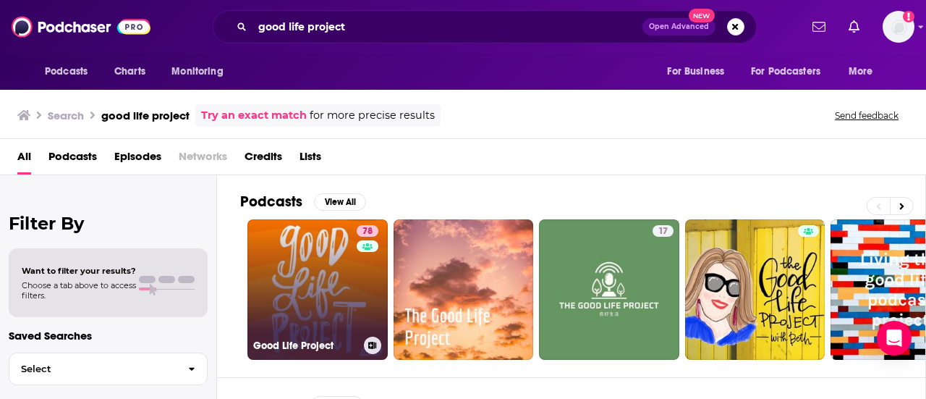
click at [291, 270] on link "78 Good Life Project" at bounding box center [318, 289] width 140 height 140
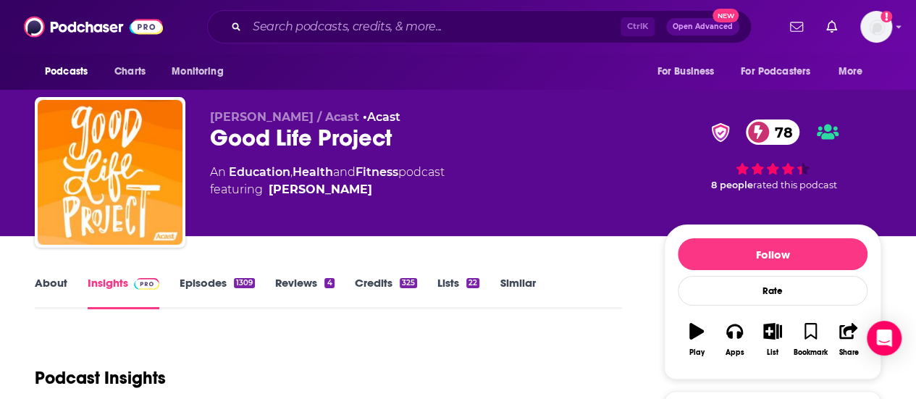
click at [49, 283] on link "About" at bounding box center [51, 292] width 33 height 33
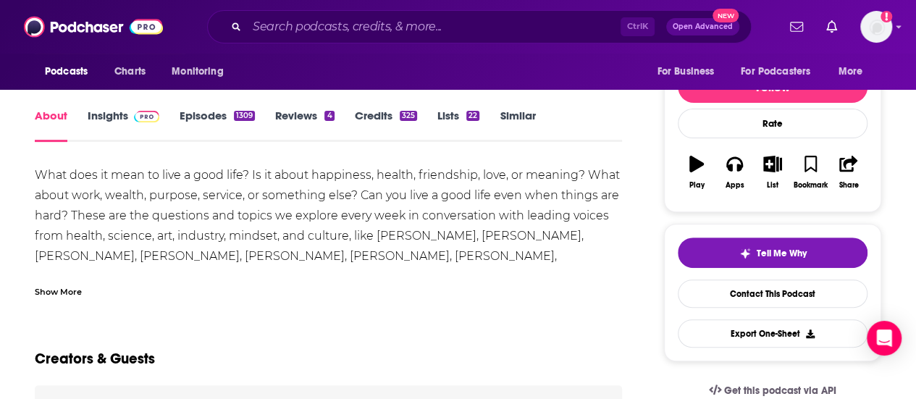
scroll to position [145, 0]
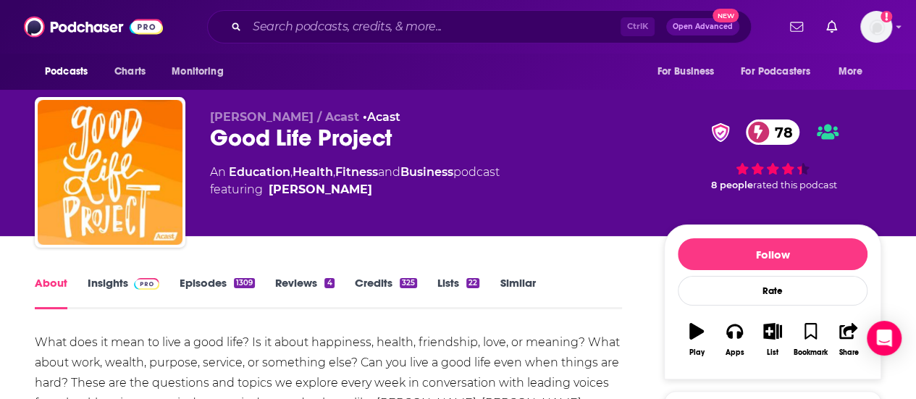
click at [132, 292] on link "Insights" at bounding box center [124, 292] width 72 height 33
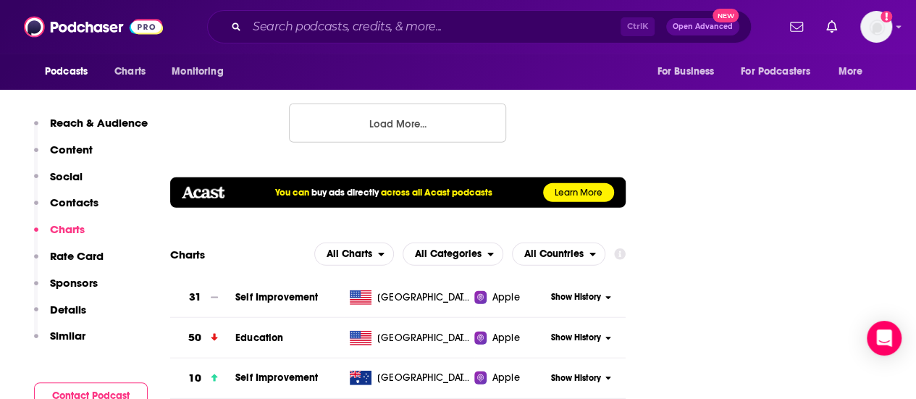
scroll to position [1954, 0]
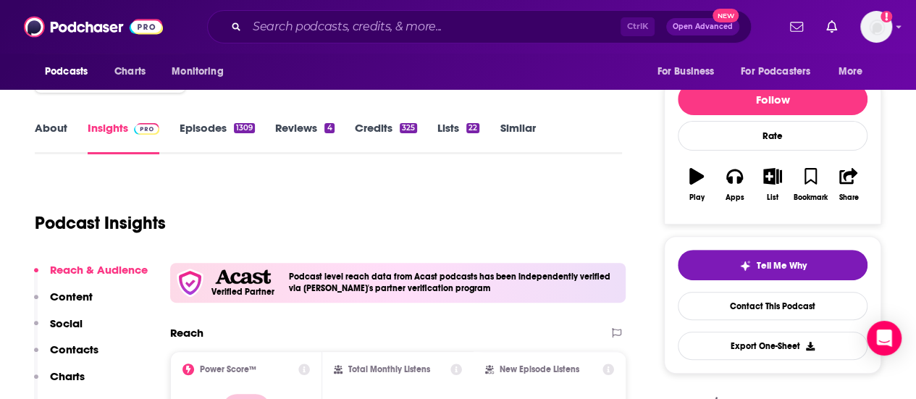
scroll to position [217, 0]
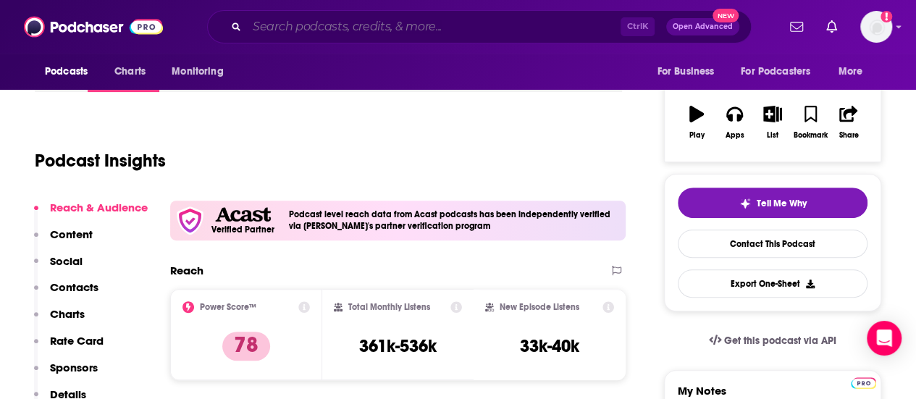
click at [261, 30] on input "Search podcasts, credits, & more..." at bounding box center [433, 26] width 373 height 23
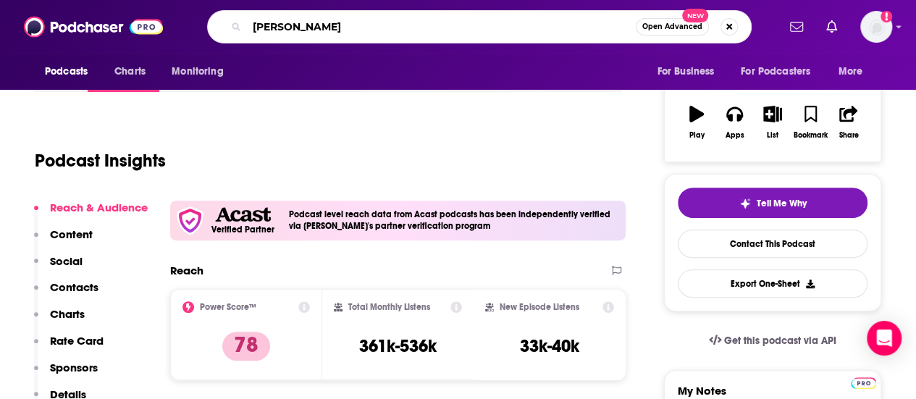
type input "mel robbins"
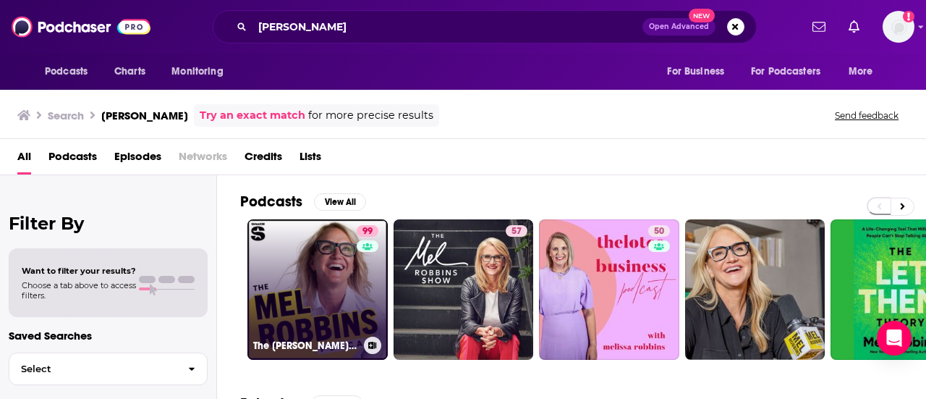
click at [318, 263] on link "99 The Mel Robbins Podcast" at bounding box center [318, 289] width 140 height 140
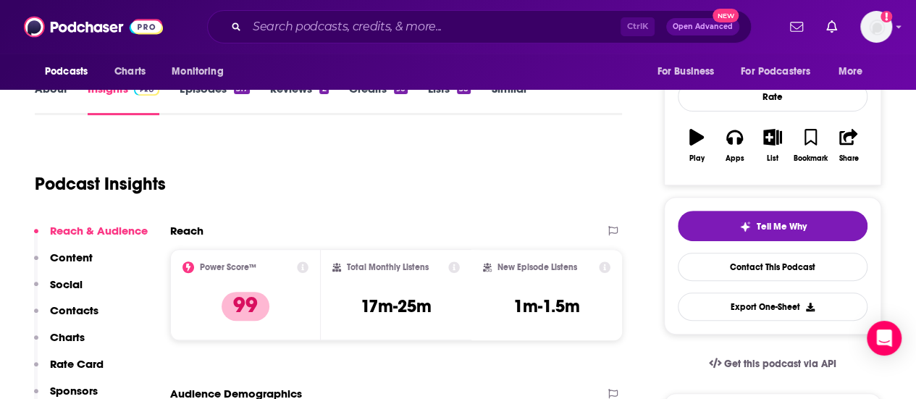
scroll to position [145, 0]
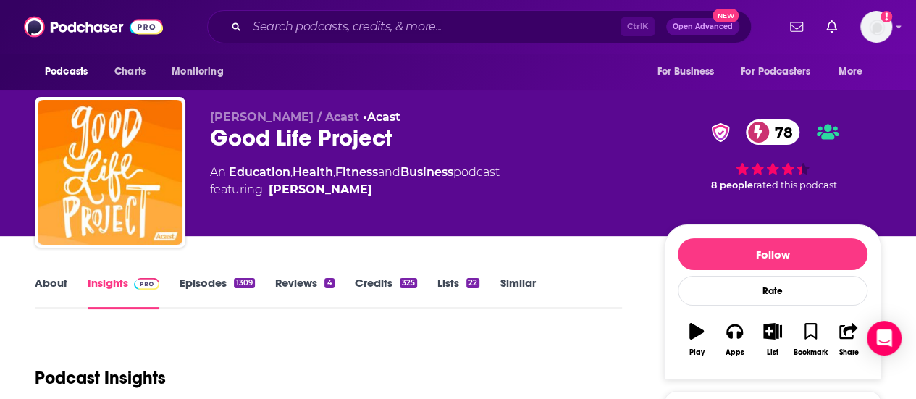
drag, startPoint x: 0, startPoint y: 288, endPoint x: 4, endPoint y: 297, distance: 10.4
click at [24, 17] on img at bounding box center [93, 27] width 139 height 28
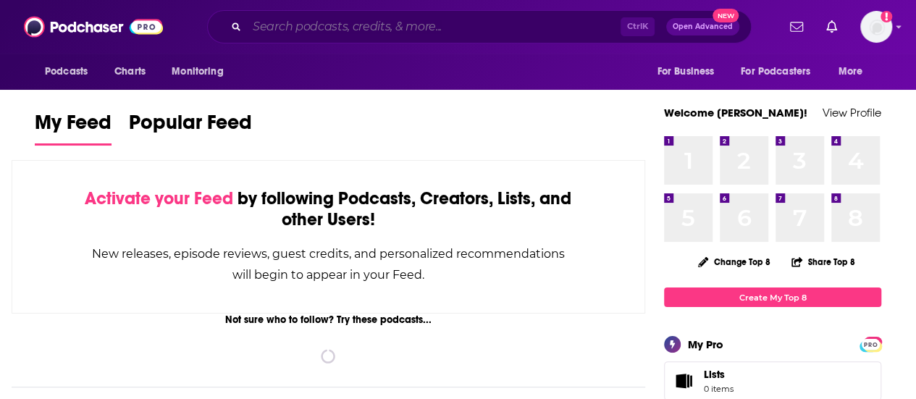
click at [520, 37] on input "Search podcasts, credits, & more..." at bounding box center [433, 26] width 373 height 23
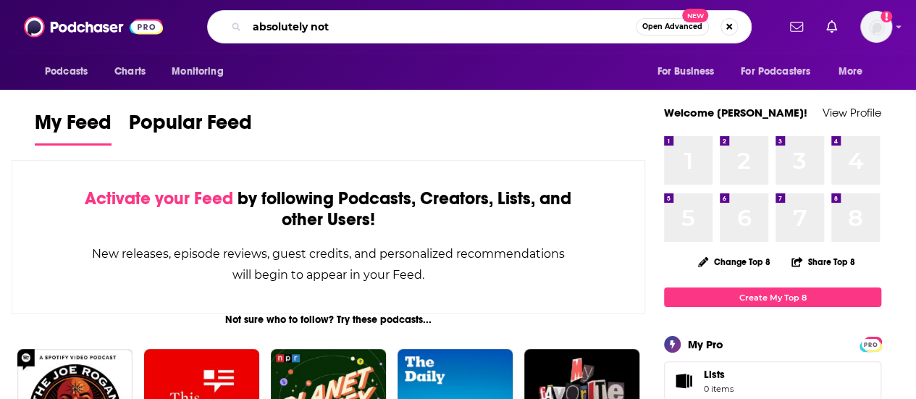
type input "absolutely not"
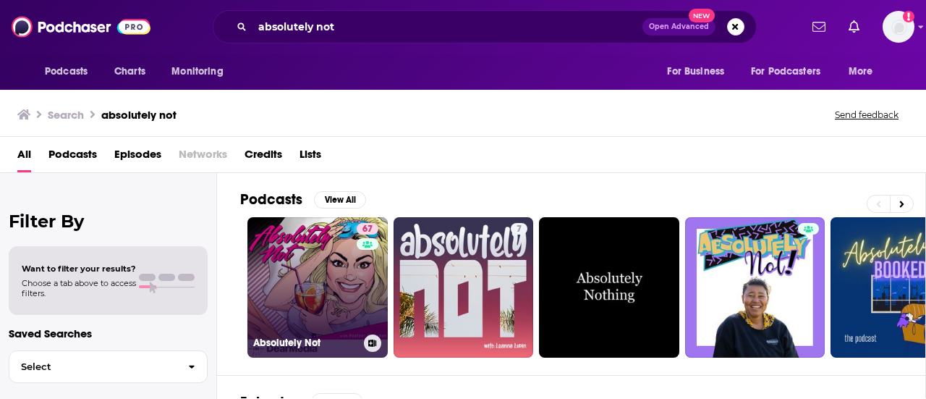
click at [327, 295] on link "67 Absolutely Not" at bounding box center [318, 287] width 140 height 140
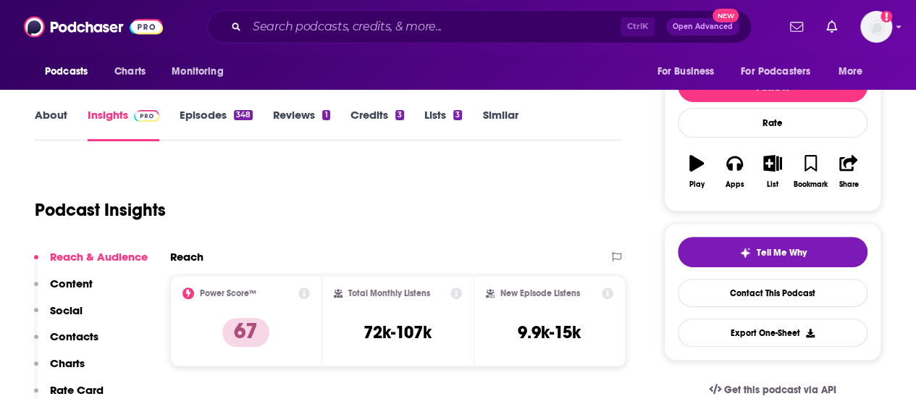
scroll to position [145, 0]
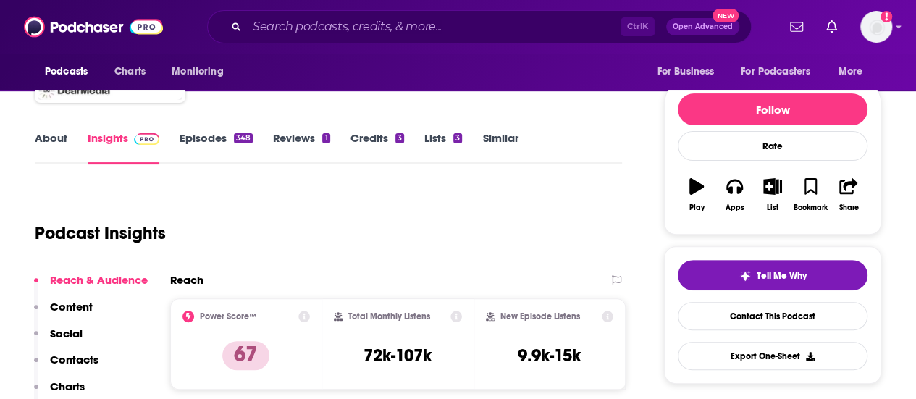
click at [49, 139] on link "About" at bounding box center [51, 147] width 33 height 33
